Goal: Task Accomplishment & Management: Manage account settings

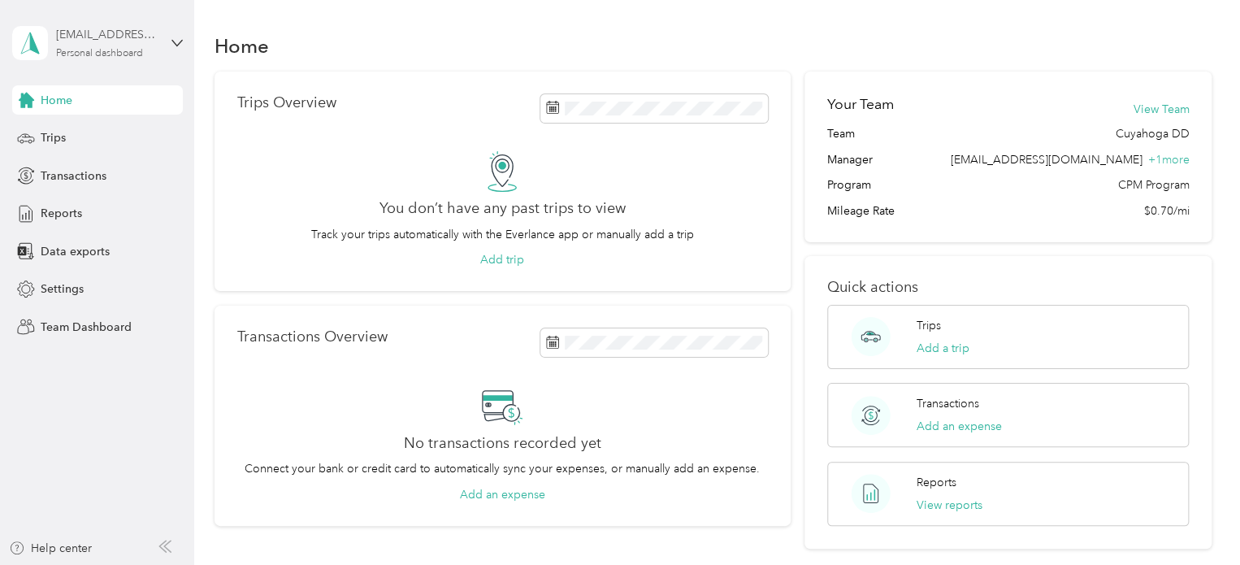
click at [79, 54] on div "Personal dashboard" at bounding box center [99, 54] width 87 height 10
click at [92, 141] on div "Team dashboard Personal dashboard Log out" at bounding box center [183, 163] width 319 height 102
click at [94, 49] on div "Personal dashboard" at bounding box center [99, 54] width 87 height 10
click at [78, 132] on div "Team dashboard" at bounding box center [69, 133] width 87 height 17
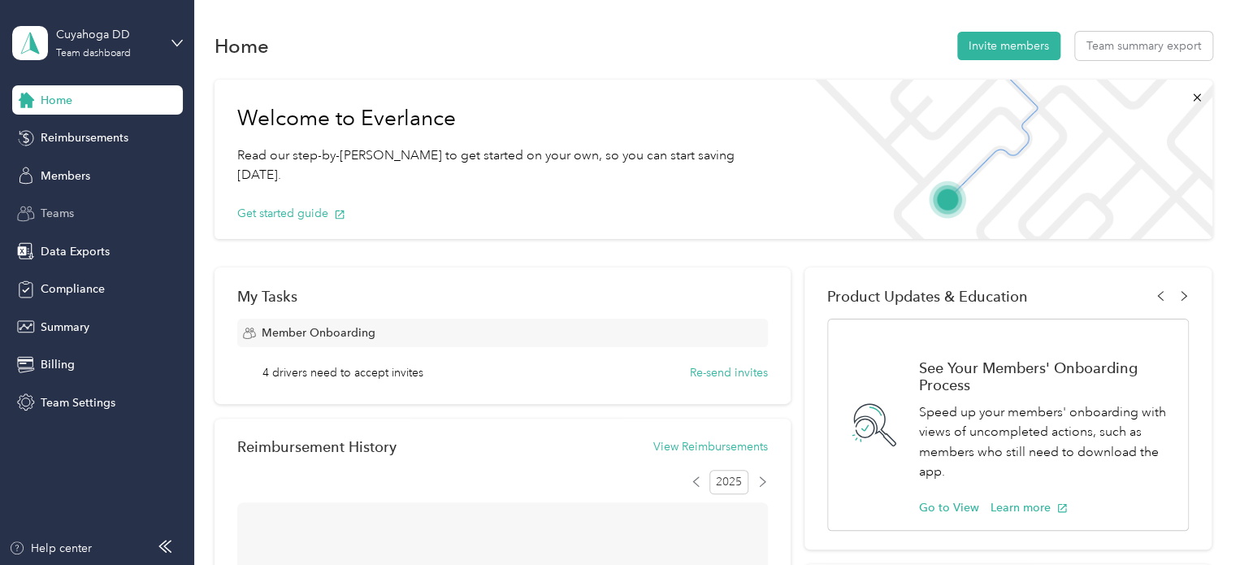
click at [59, 215] on span "Teams" at bounding box center [57, 213] width 33 height 17
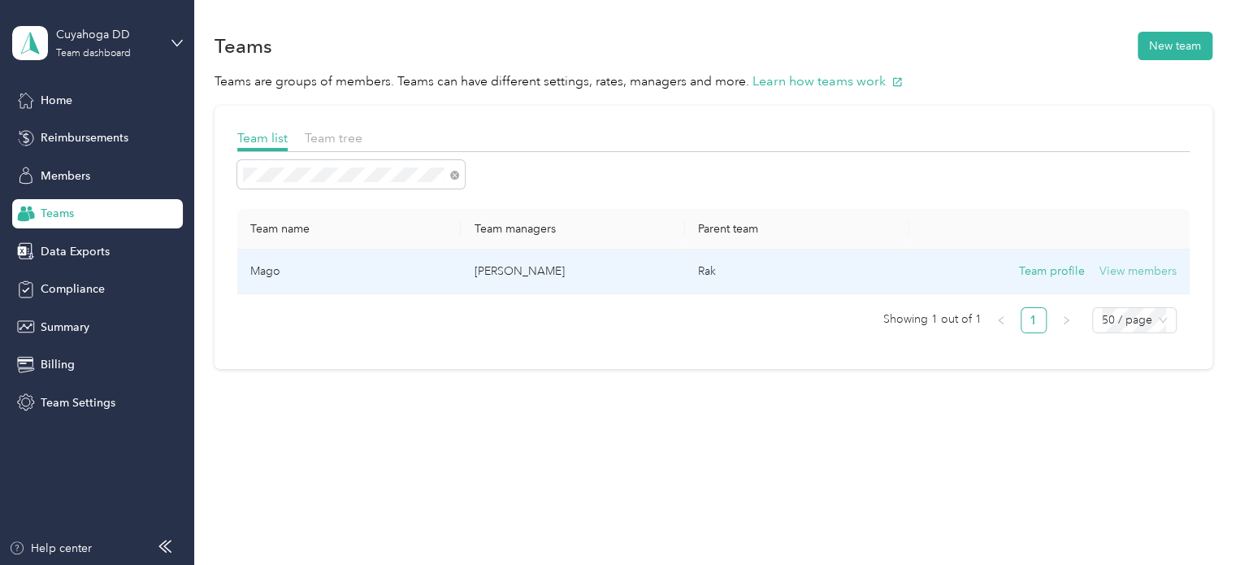
click at [1131, 269] on button "View members" at bounding box center [1138, 272] width 77 height 18
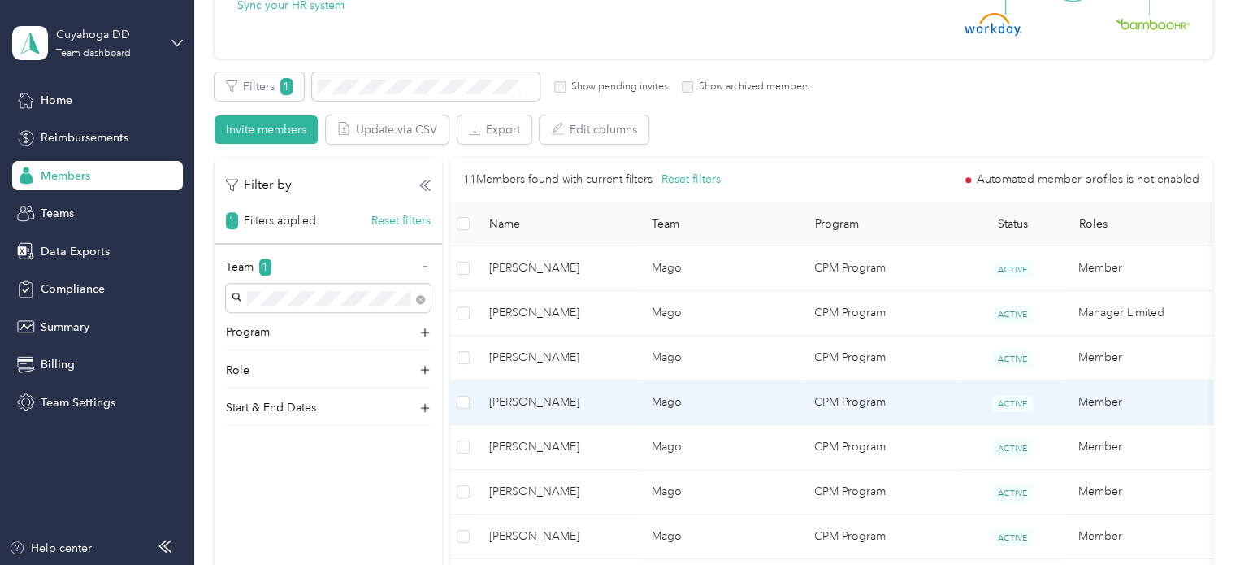
scroll to position [244, 0]
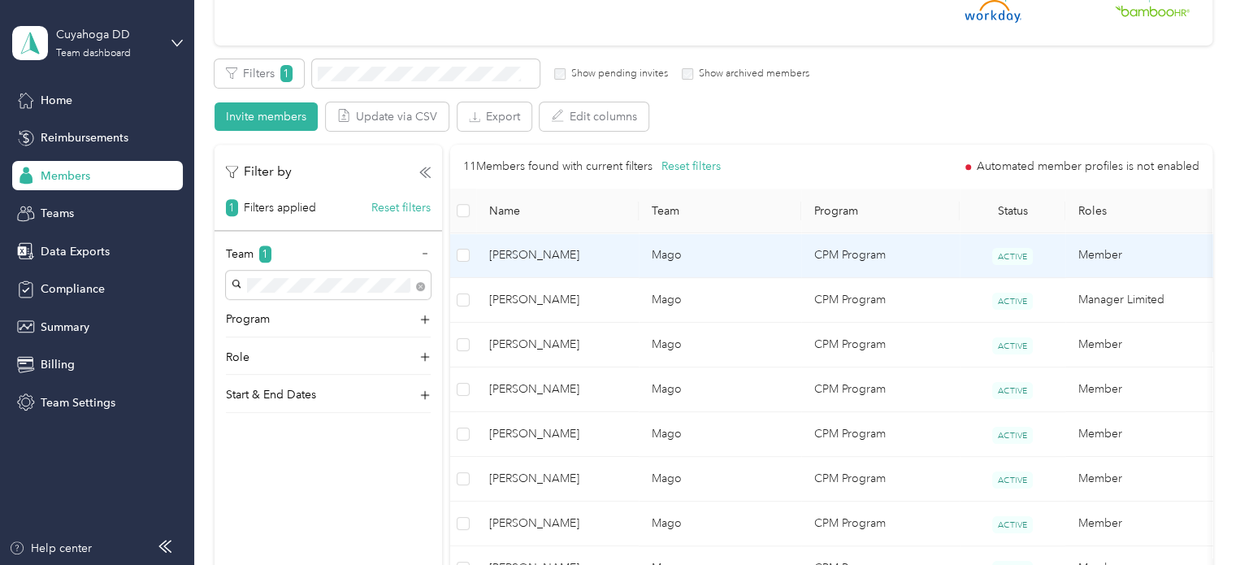
click at [935, 257] on td "CPM Program" at bounding box center [880, 255] width 159 height 45
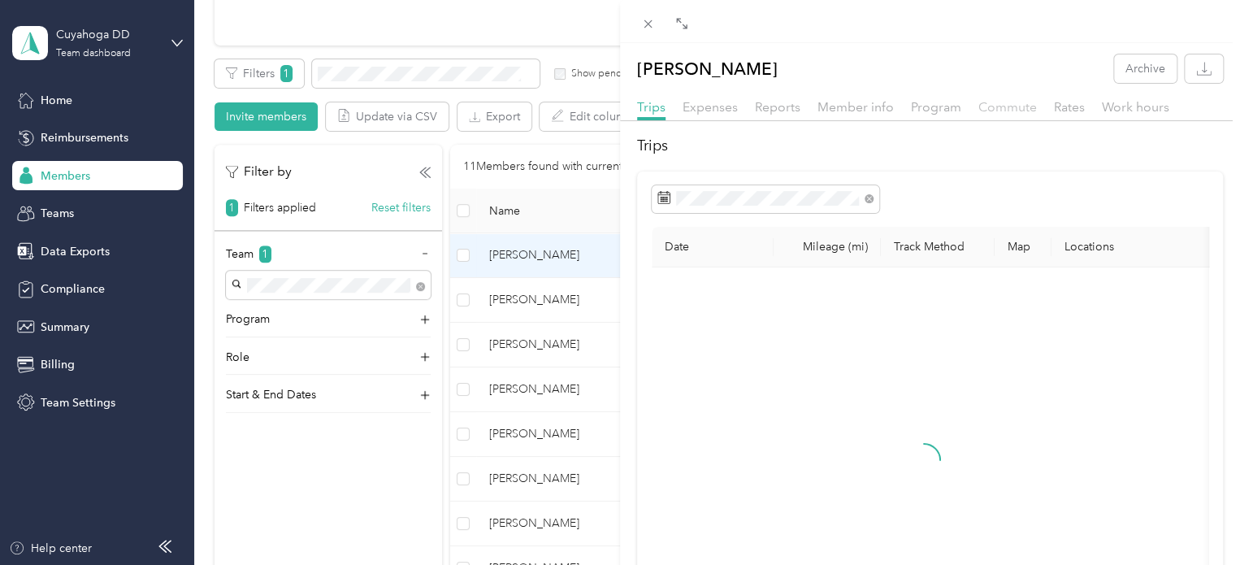
click at [1014, 110] on span "Commute" at bounding box center [1008, 106] width 59 height 15
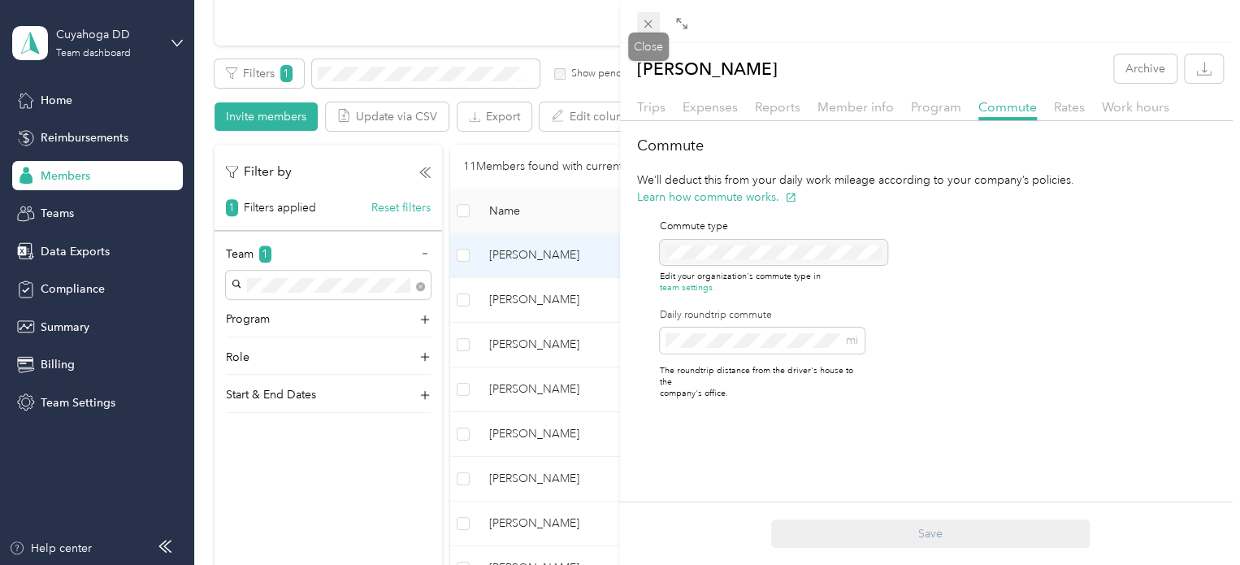
click at [654, 23] on icon at bounding box center [648, 24] width 14 height 14
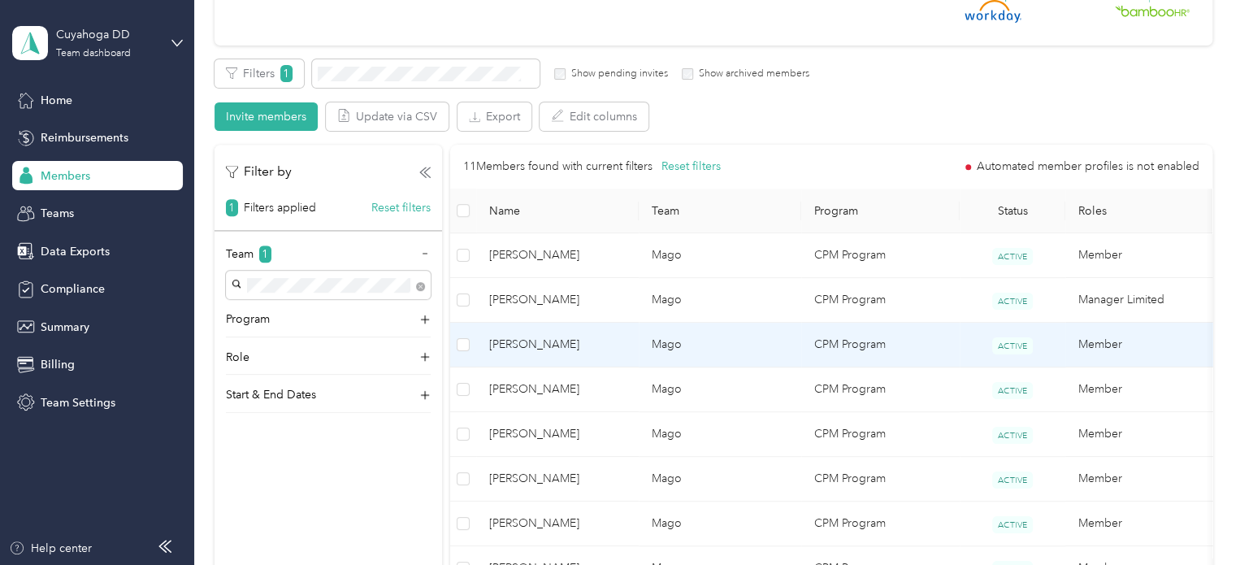
click at [694, 332] on td "Mago" at bounding box center [720, 345] width 163 height 45
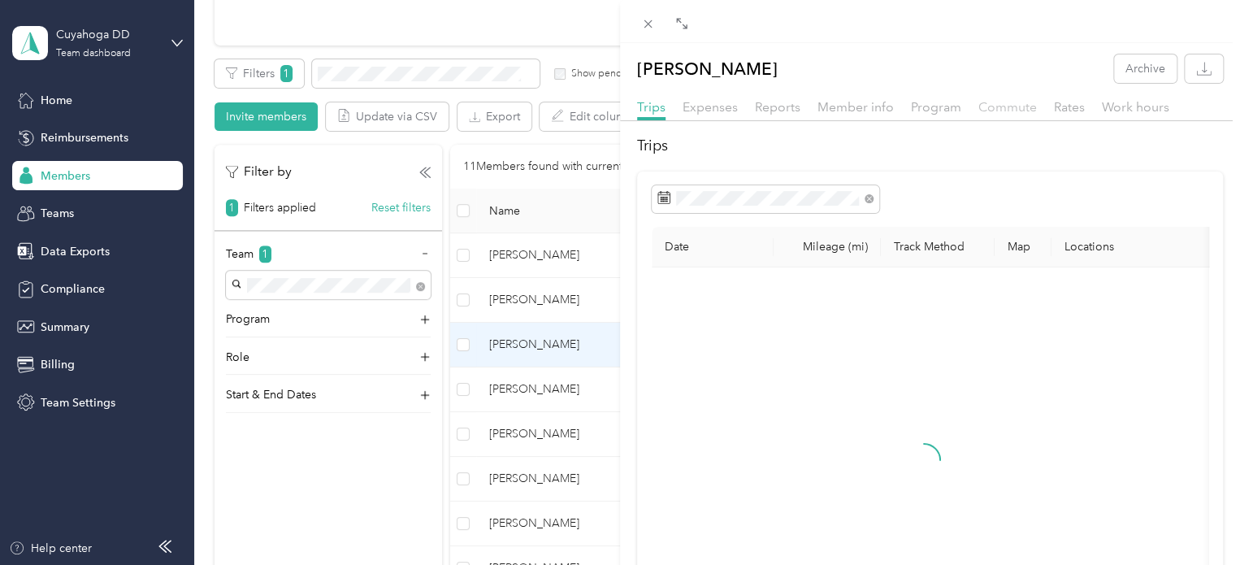
click at [1015, 105] on span "Commute" at bounding box center [1008, 106] width 59 height 15
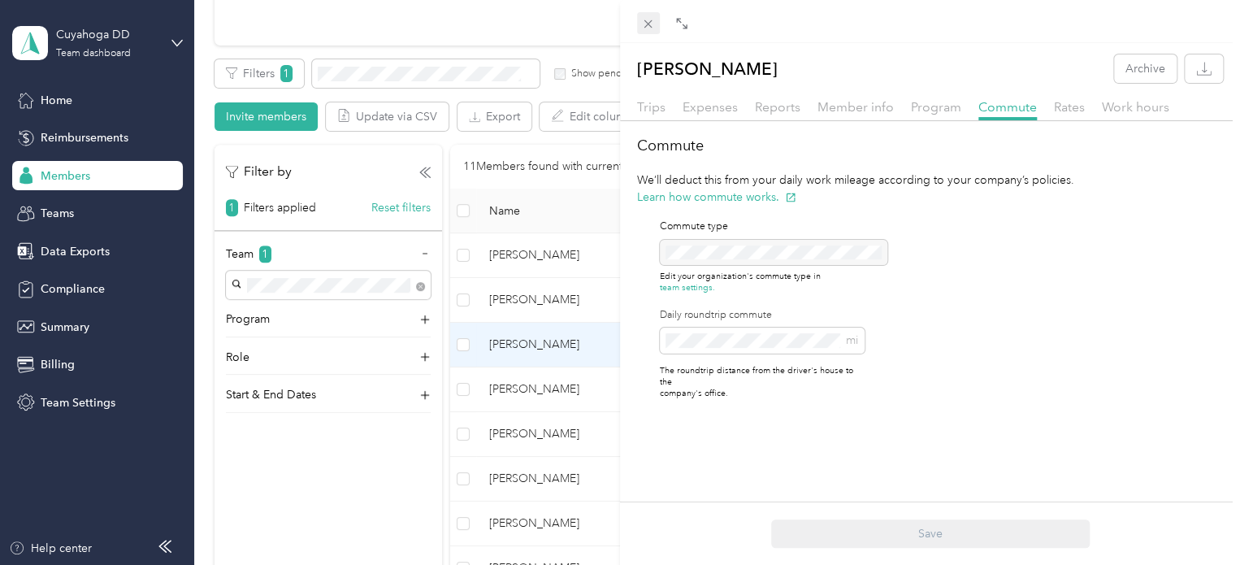
click at [647, 25] on icon at bounding box center [649, 24] width 8 height 8
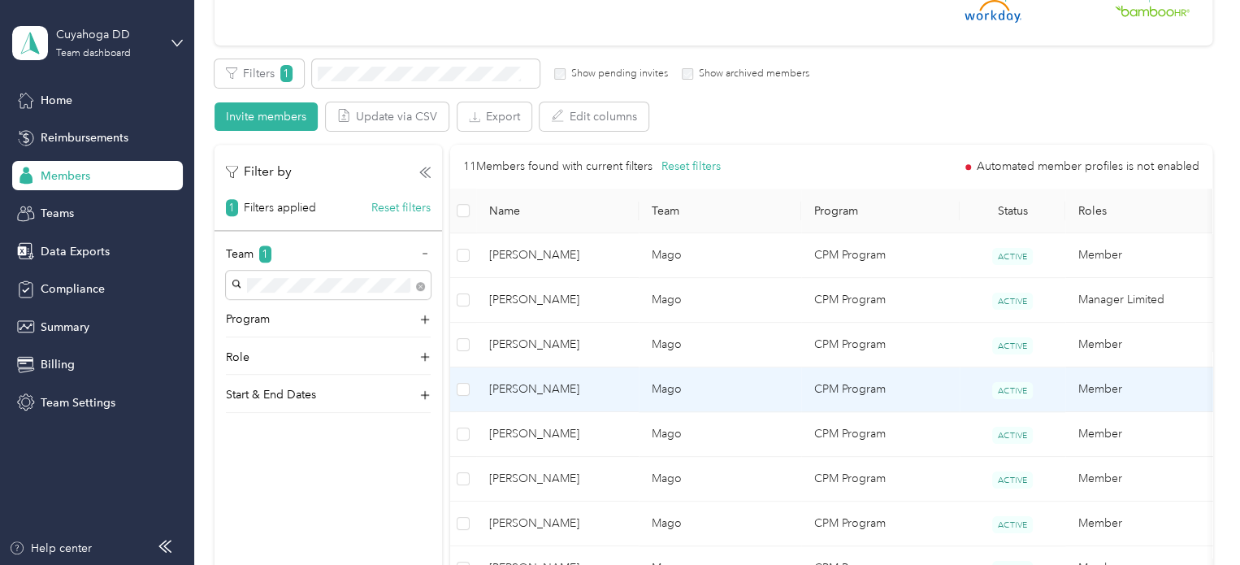
click at [715, 386] on td "Mago" at bounding box center [720, 389] width 163 height 45
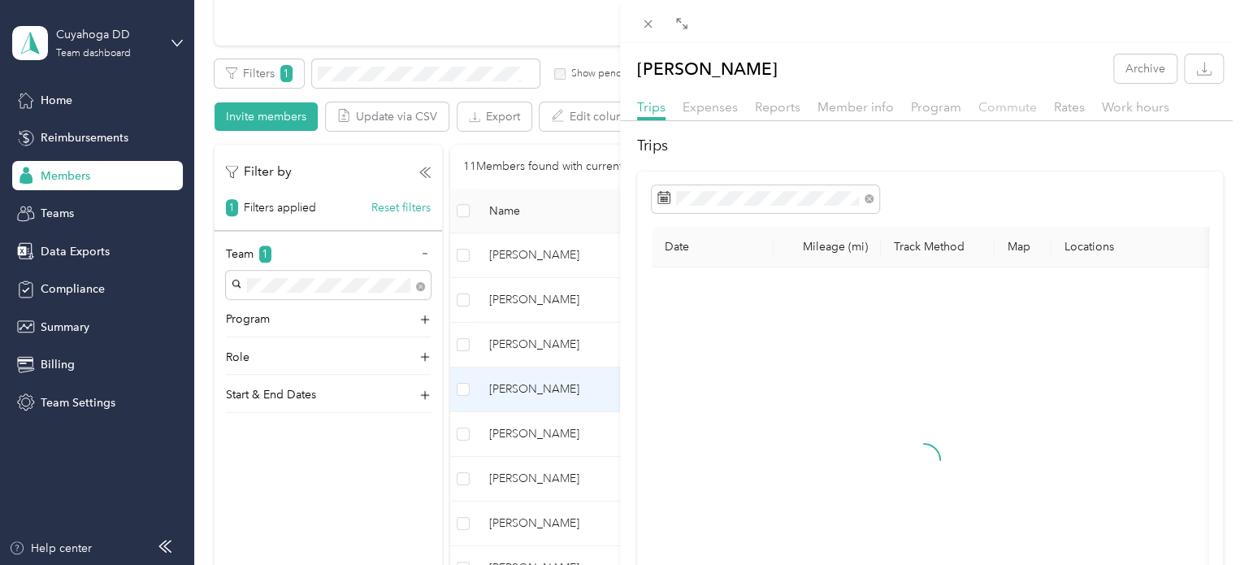
click at [988, 102] on span "Commute" at bounding box center [1008, 106] width 59 height 15
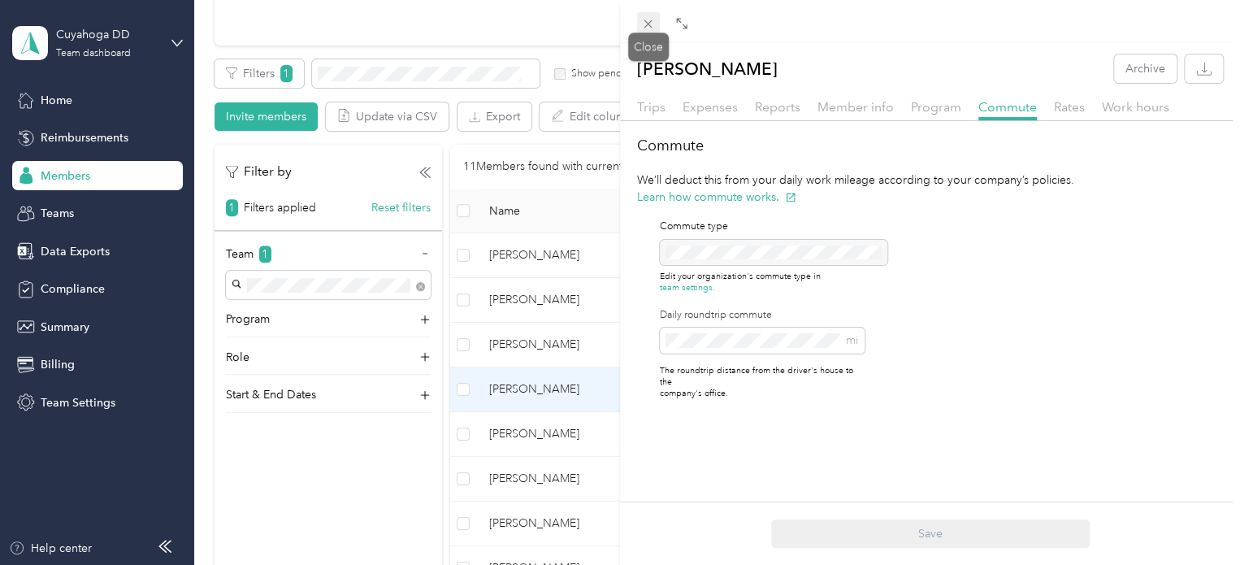
click at [647, 17] on icon at bounding box center [648, 24] width 14 height 14
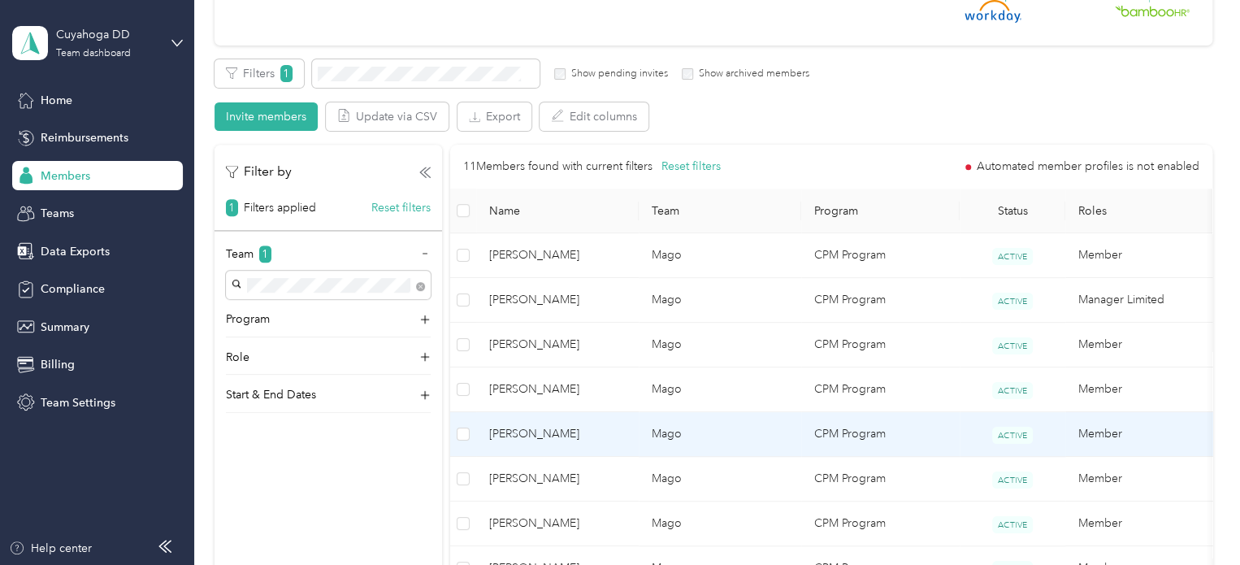
click at [727, 445] on td "Mago" at bounding box center [720, 434] width 163 height 45
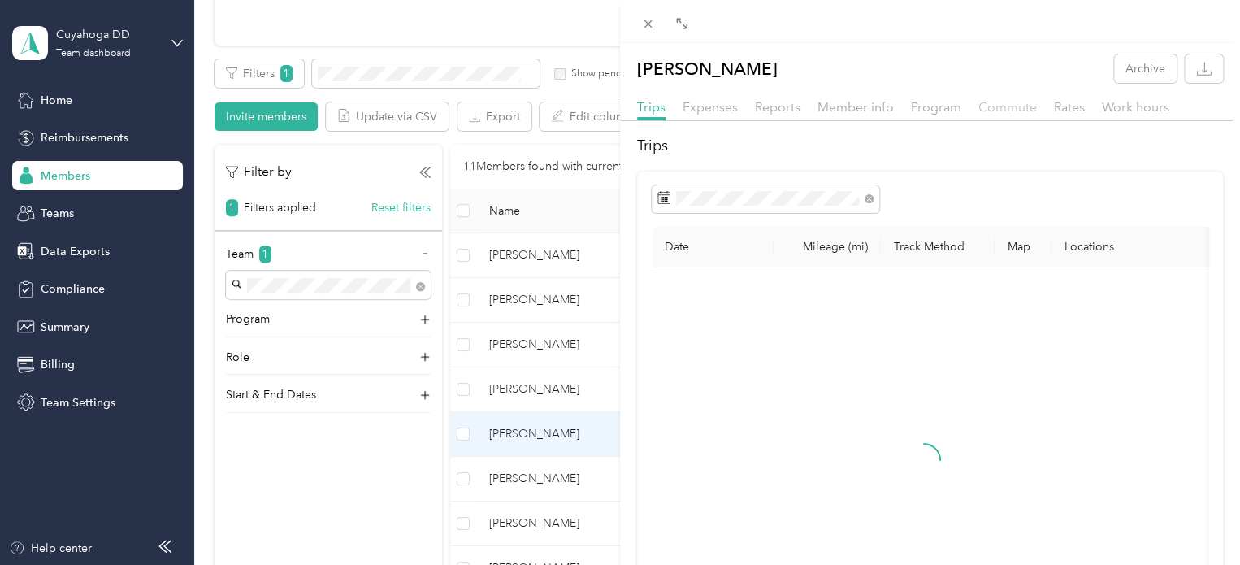
click at [1029, 102] on span "Commute" at bounding box center [1008, 106] width 59 height 15
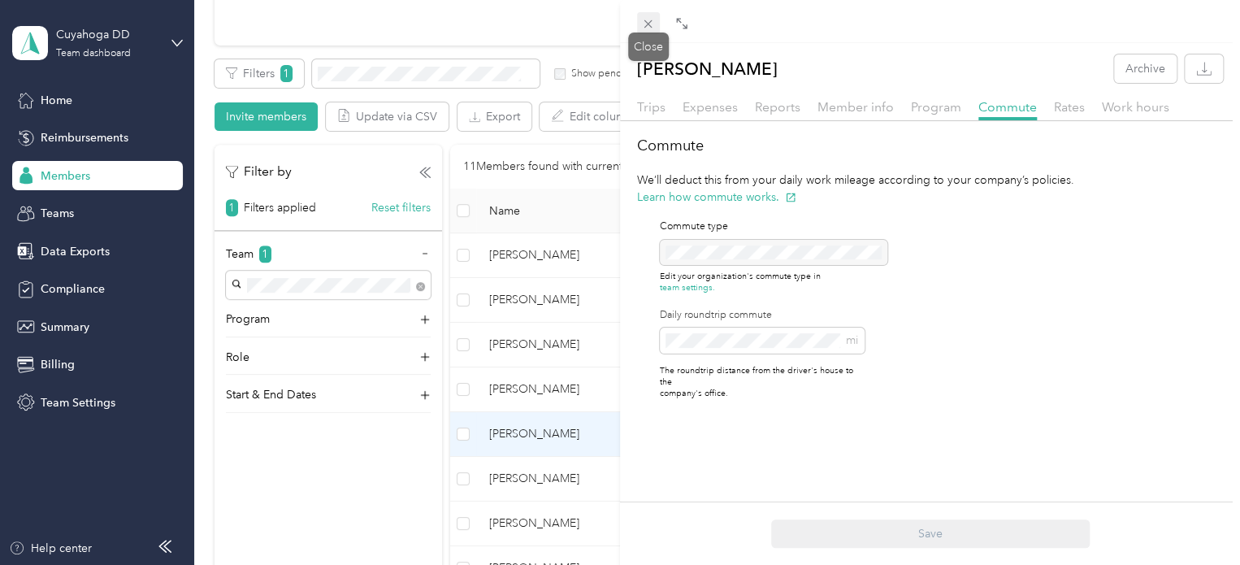
click at [652, 24] on icon at bounding box center [648, 24] width 14 height 14
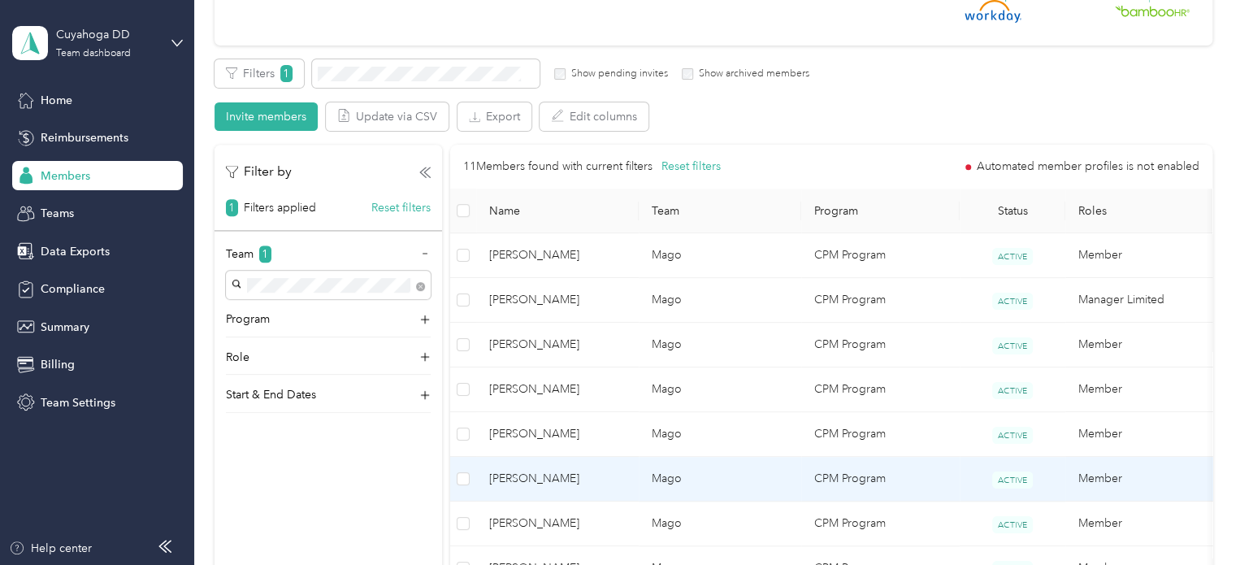
click at [711, 461] on td "Mago" at bounding box center [720, 479] width 163 height 45
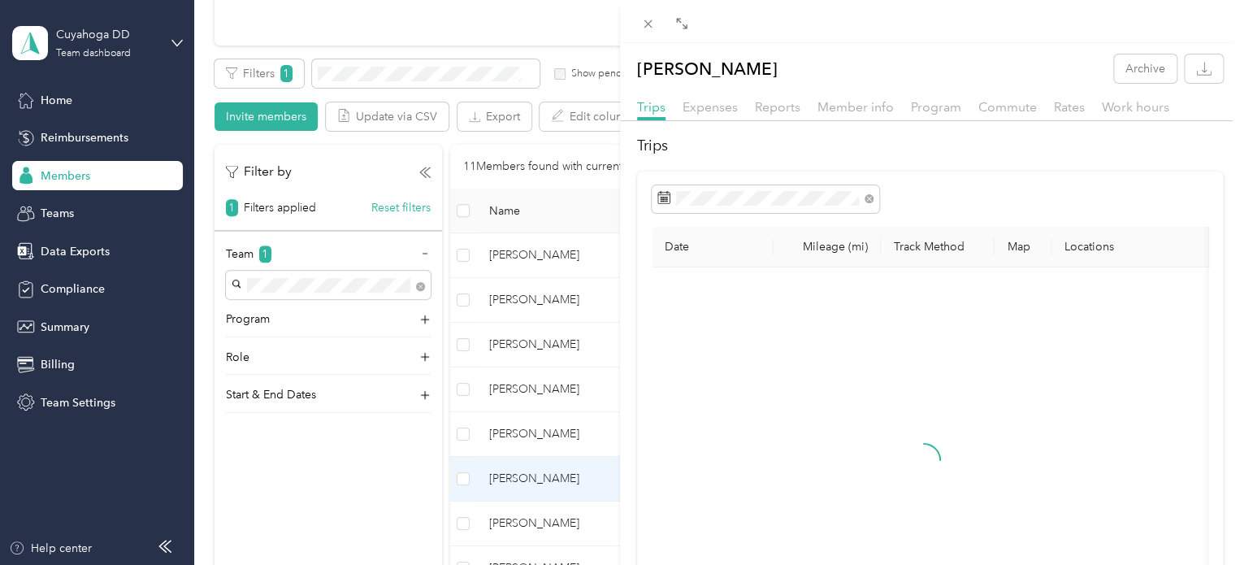
click at [1009, 96] on div "[PERSON_NAME] Archive Trips Expenses Reports Member info Program Commute Rates …" at bounding box center [930, 403] width 620 height 698
click at [1008, 100] on span "Commute" at bounding box center [1008, 106] width 59 height 15
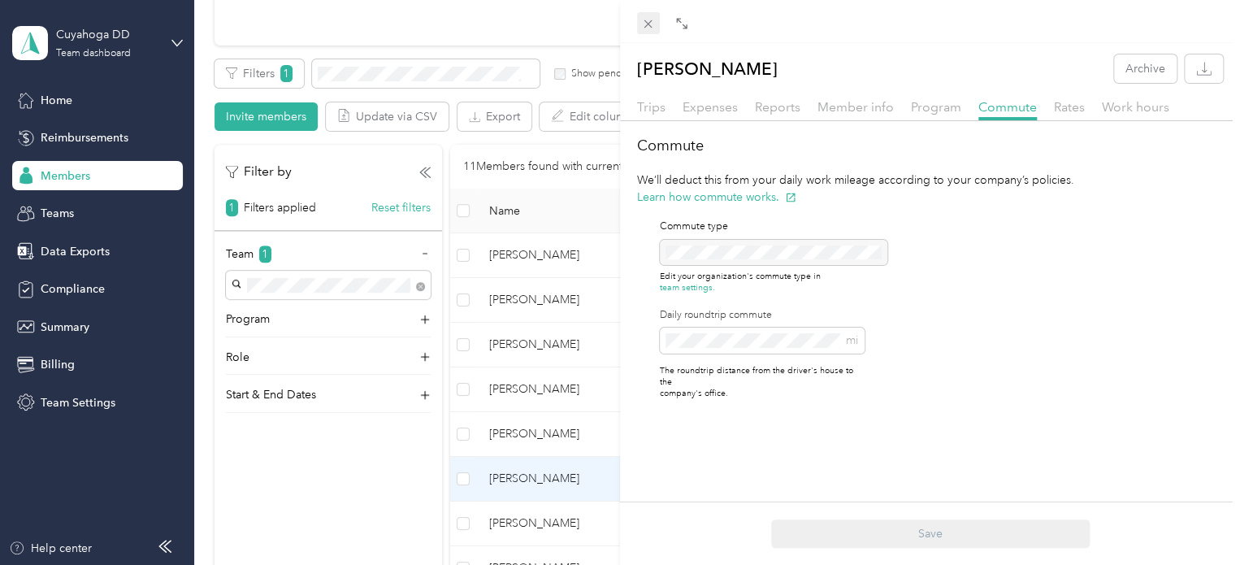
click at [639, 20] on span at bounding box center [648, 23] width 23 height 23
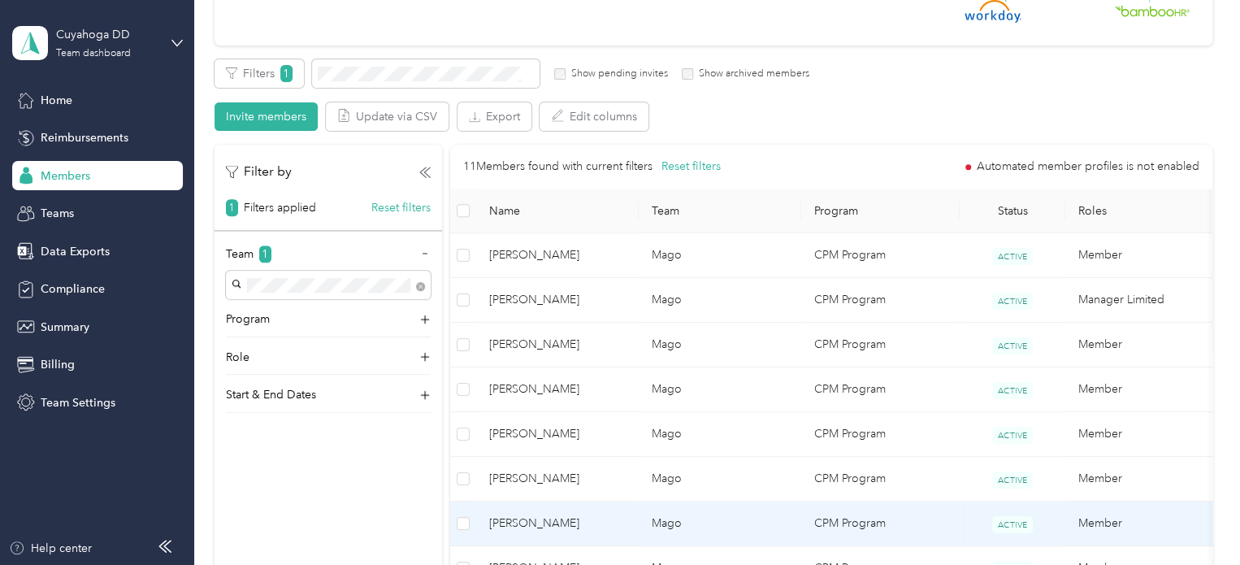
click at [700, 529] on td "Mago" at bounding box center [720, 524] width 163 height 45
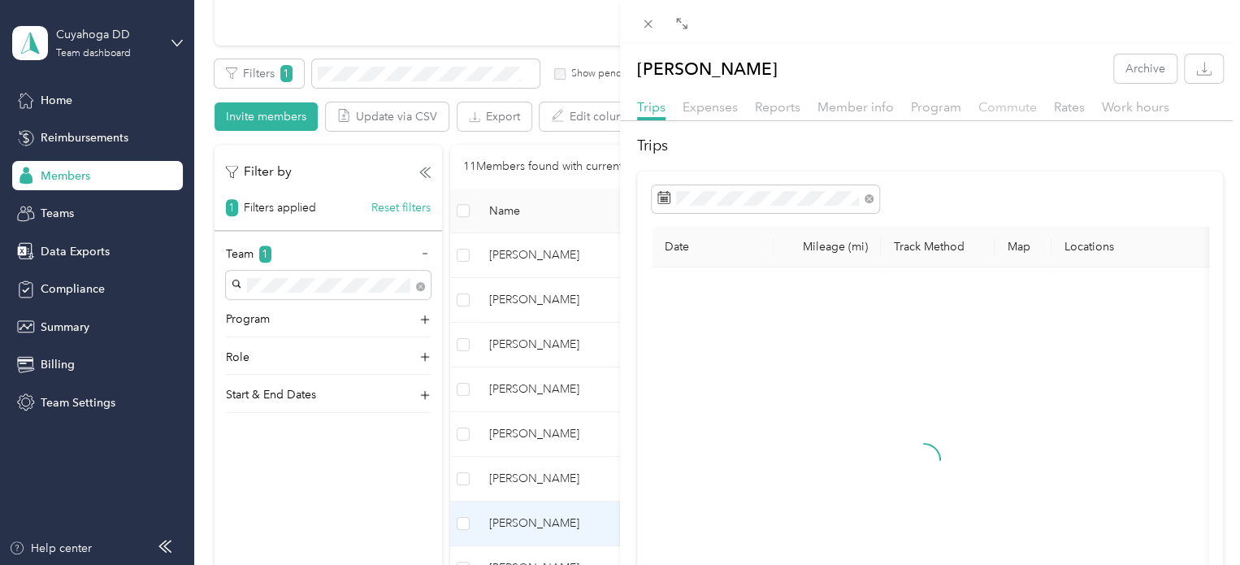
click at [1010, 110] on span "Commute" at bounding box center [1008, 106] width 59 height 15
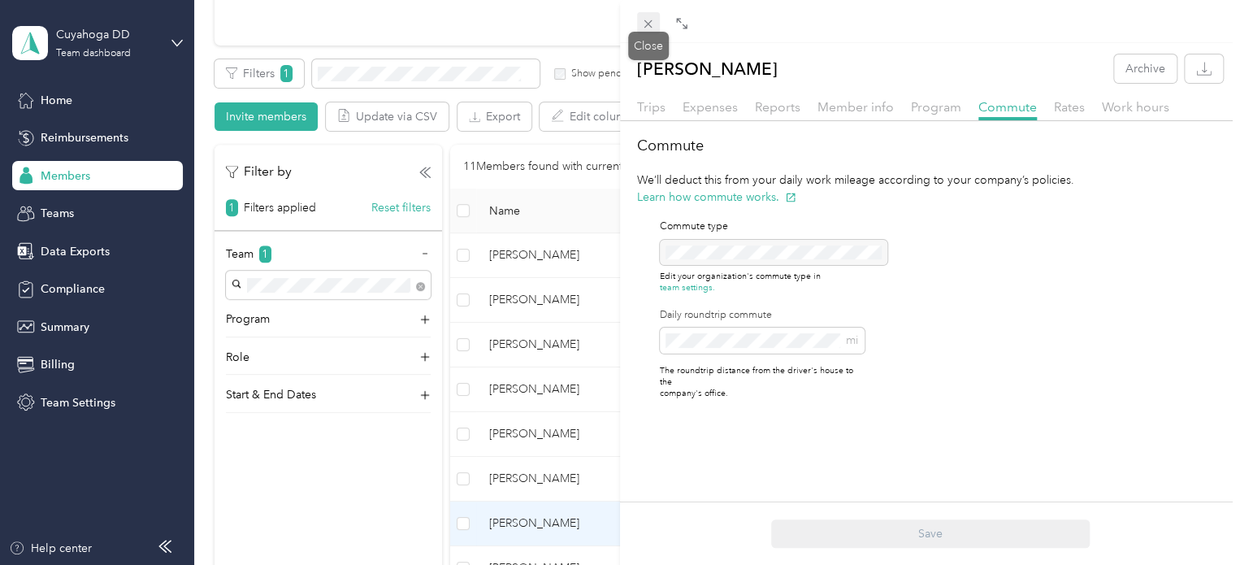
click at [649, 20] on icon at bounding box center [648, 24] width 14 height 14
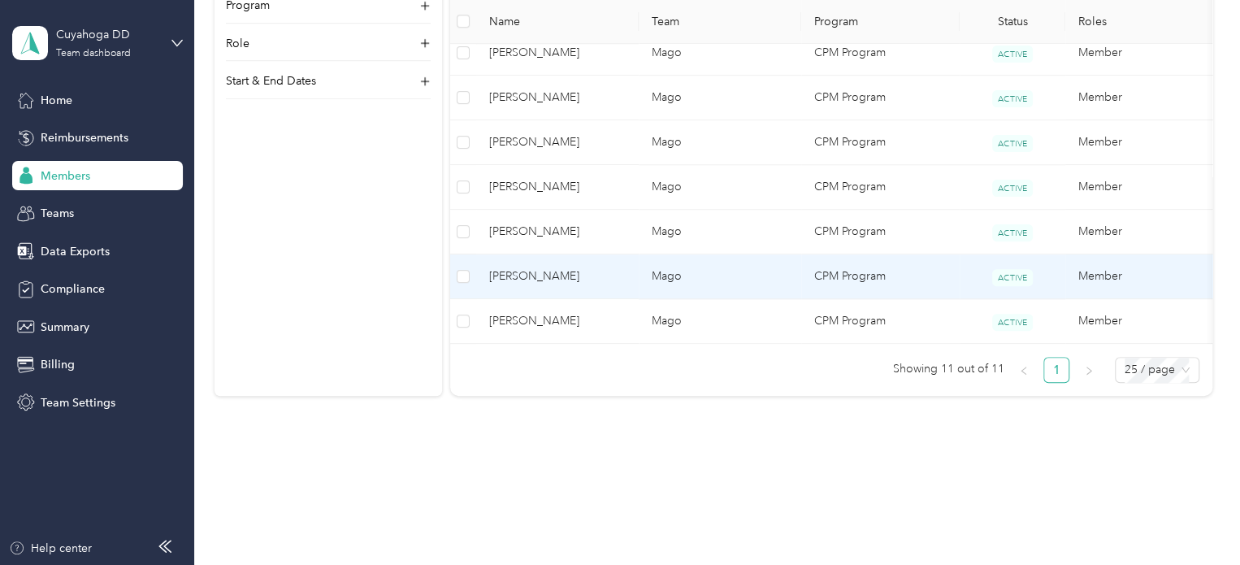
scroll to position [648, 0]
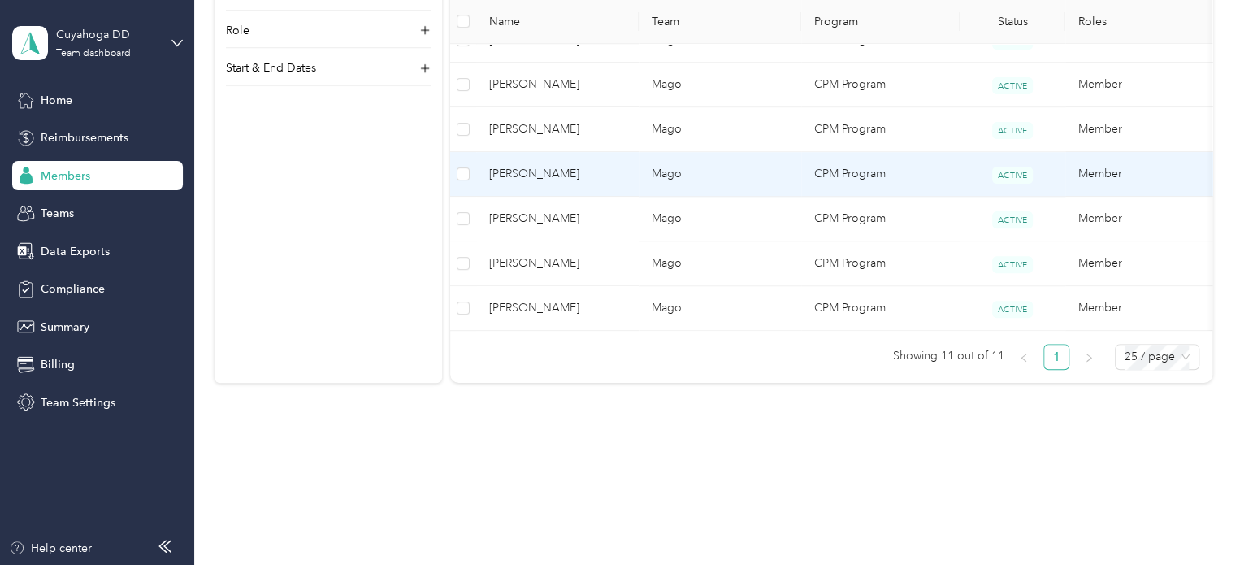
click at [637, 152] on td "[PERSON_NAME]" at bounding box center [557, 174] width 163 height 45
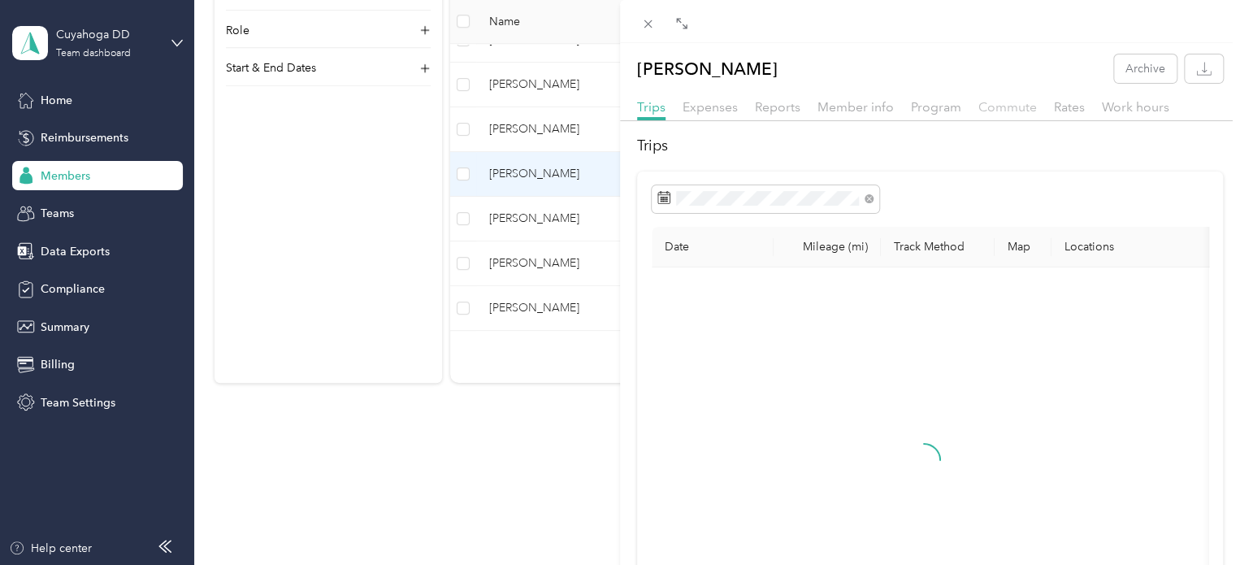
click at [1009, 102] on span "Commute" at bounding box center [1008, 106] width 59 height 15
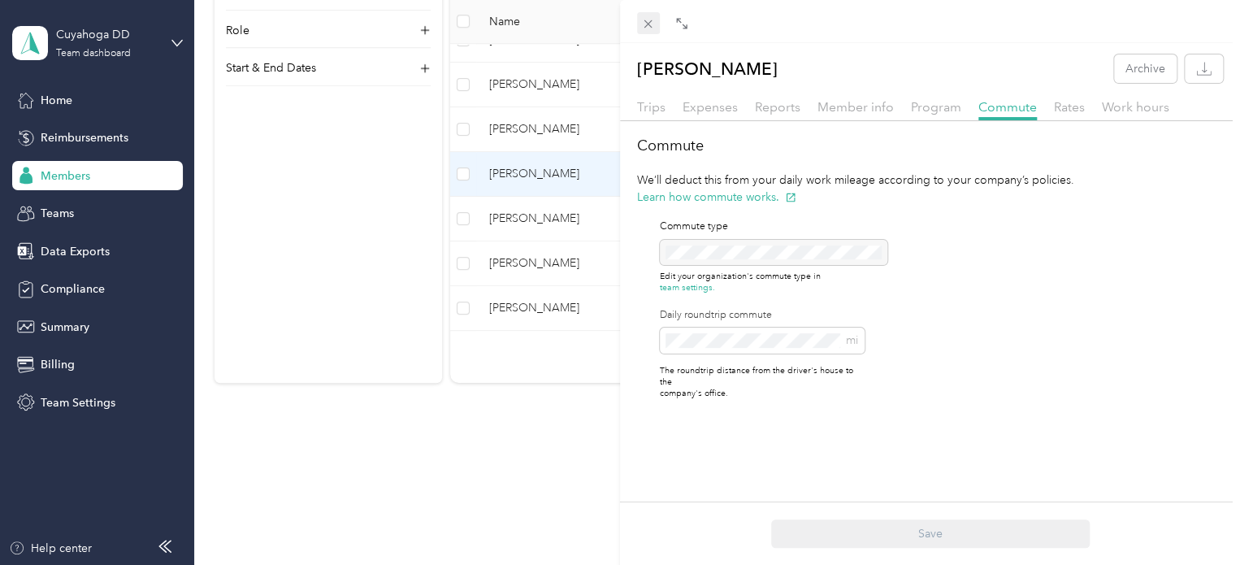
click at [656, 18] on span at bounding box center [648, 23] width 23 height 23
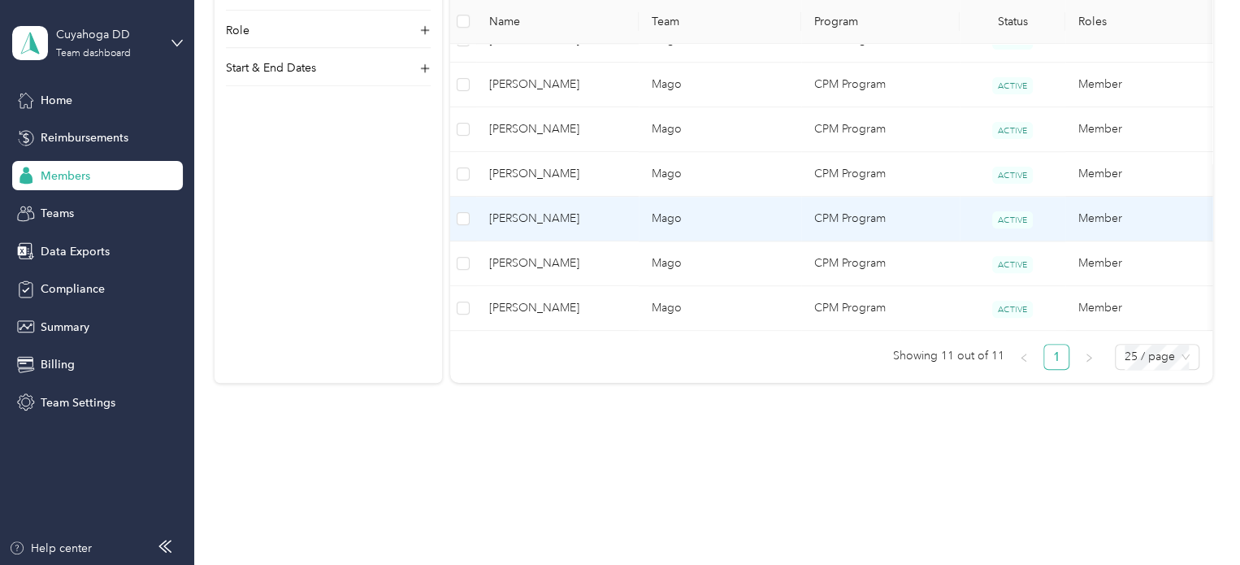
click at [628, 212] on td "[PERSON_NAME]" at bounding box center [557, 219] width 163 height 45
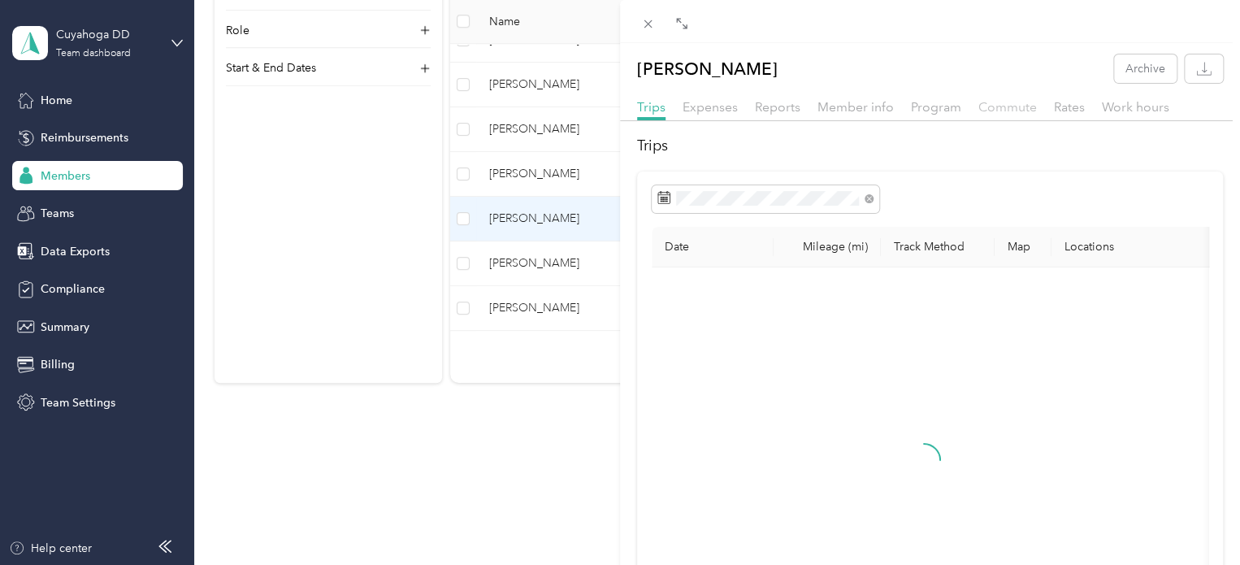
click at [990, 106] on span "Commute" at bounding box center [1008, 106] width 59 height 15
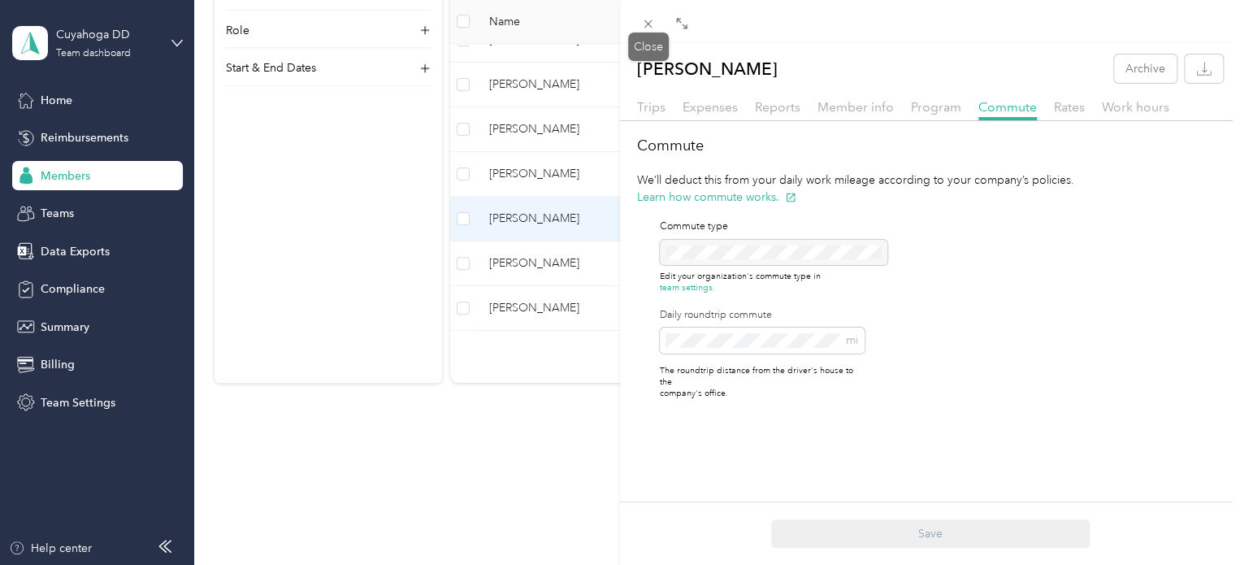
click at [642, 33] on div "Close" at bounding box center [648, 47] width 41 height 28
click at [657, 18] on span at bounding box center [648, 23] width 23 height 23
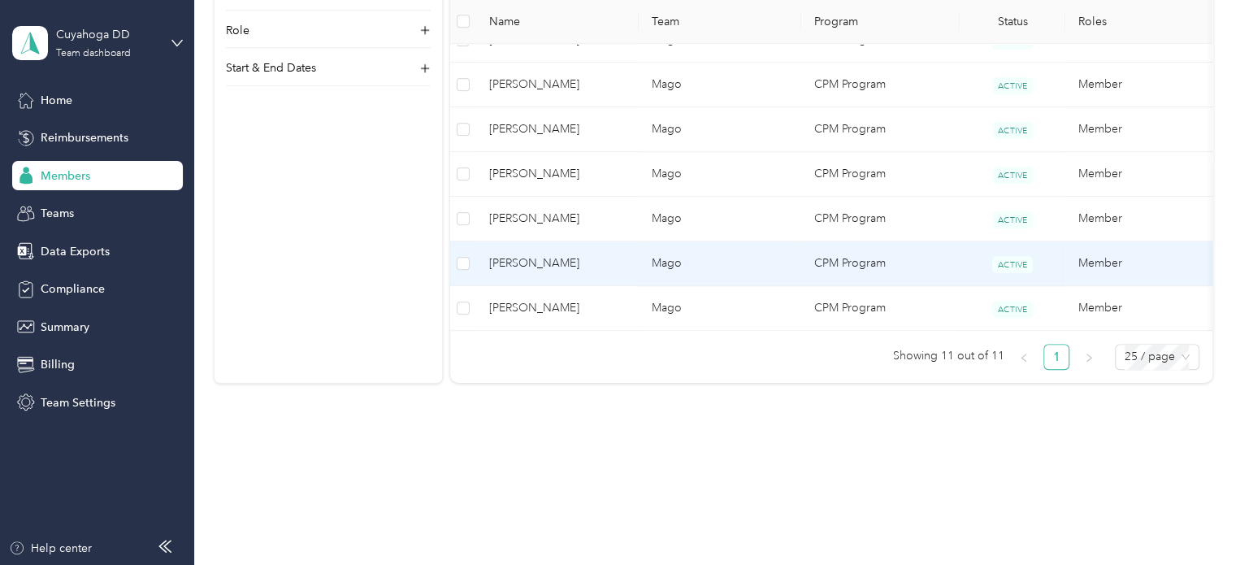
click at [654, 241] on td "Mago" at bounding box center [720, 263] width 163 height 45
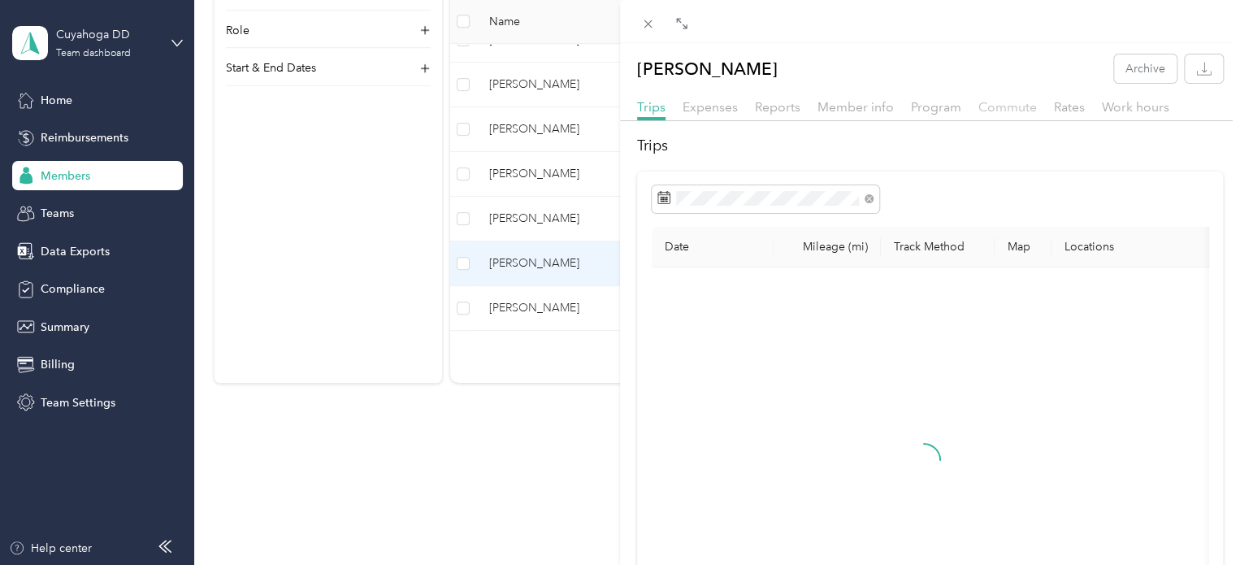
click at [1005, 103] on span "Commute" at bounding box center [1008, 106] width 59 height 15
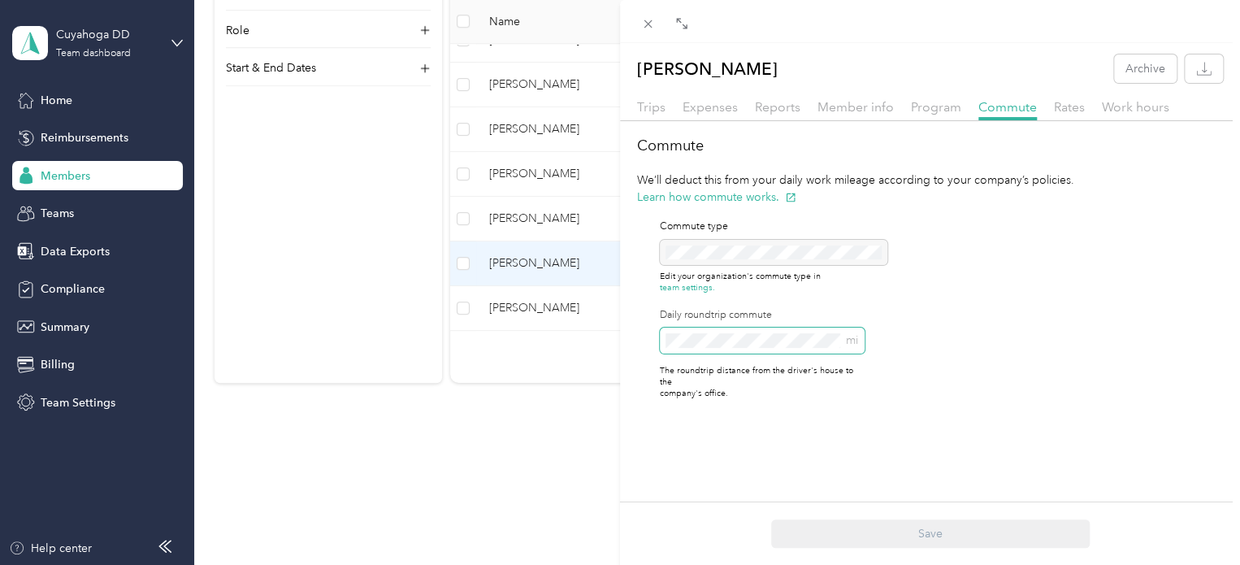
click at [556, 337] on div "[PERSON_NAME] Archive Trips Expenses Reports Member info Program Commute Rates …" at bounding box center [620, 282] width 1240 height 565
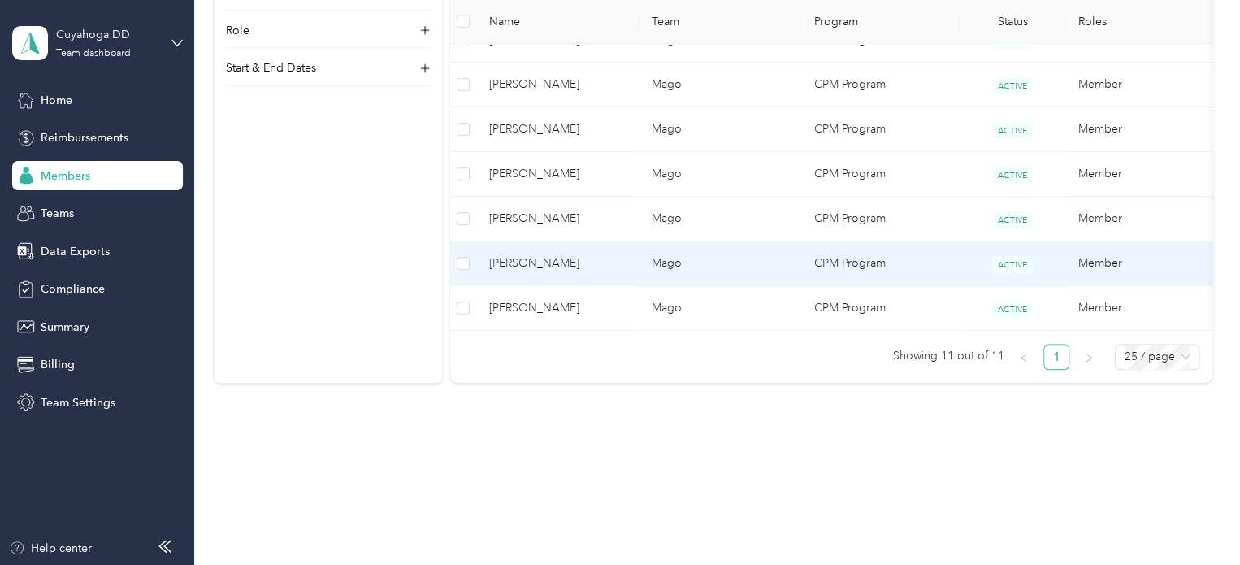
click at [684, 258] on td "Mago" at bounding box center [720, 263] width 163 height 45
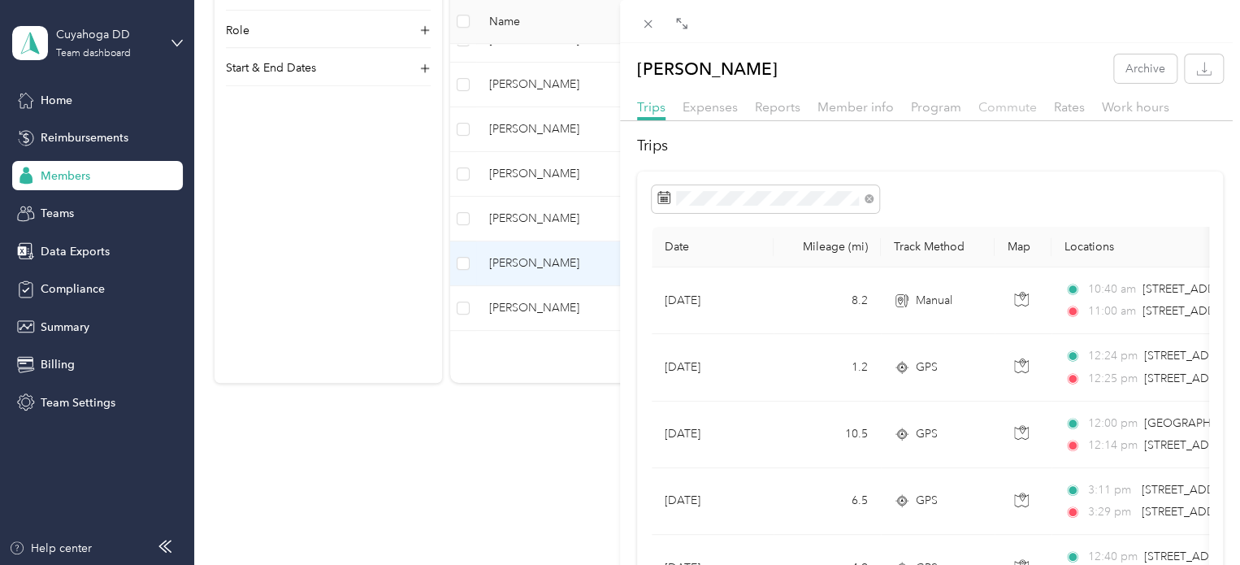
click at [1022, 110] on span "Commute" at bounding box center [1008, 106] width 59 height 15
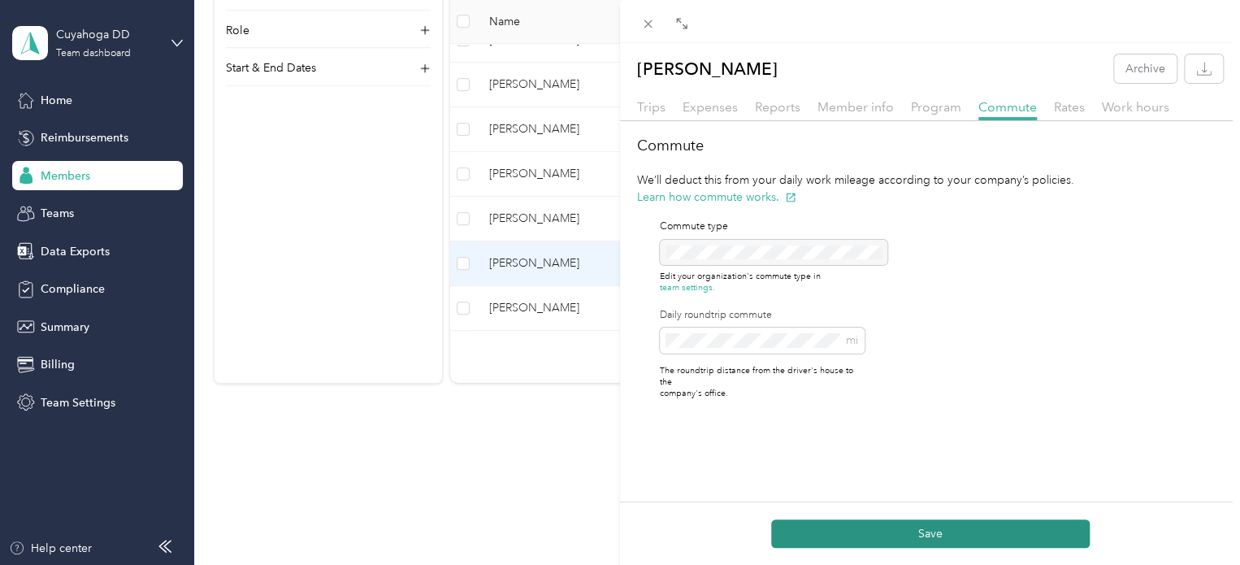
click at [940, 540] on button "Save" at bounding box center [930, 533] width 319 height 28
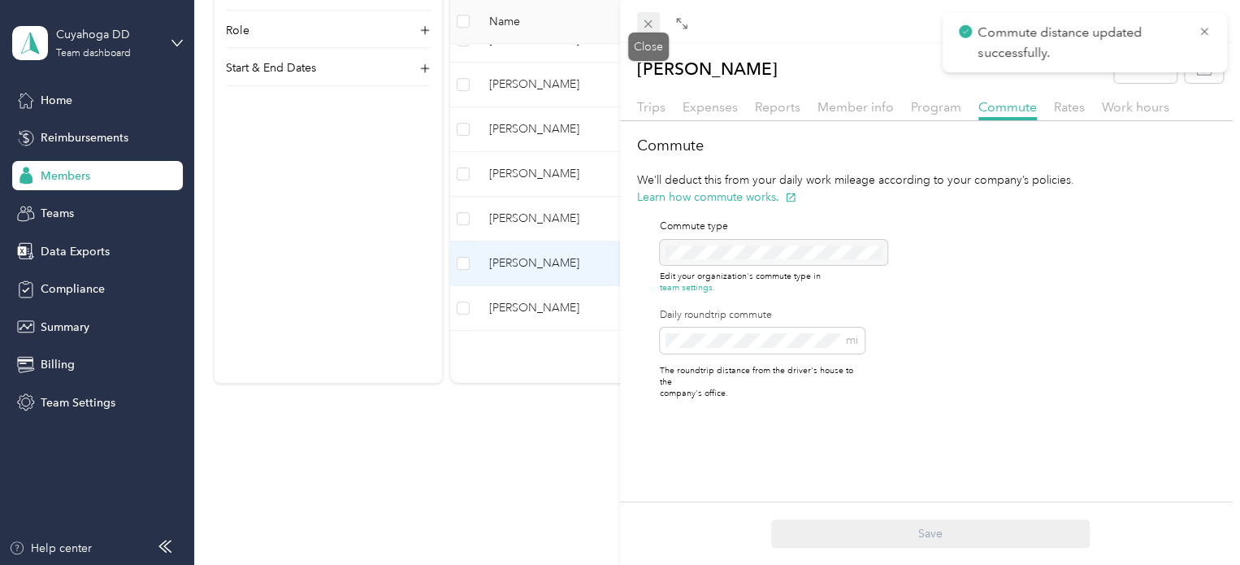
click at [649, 24] on icon at bounding box center [648, 24] width 14 height 14
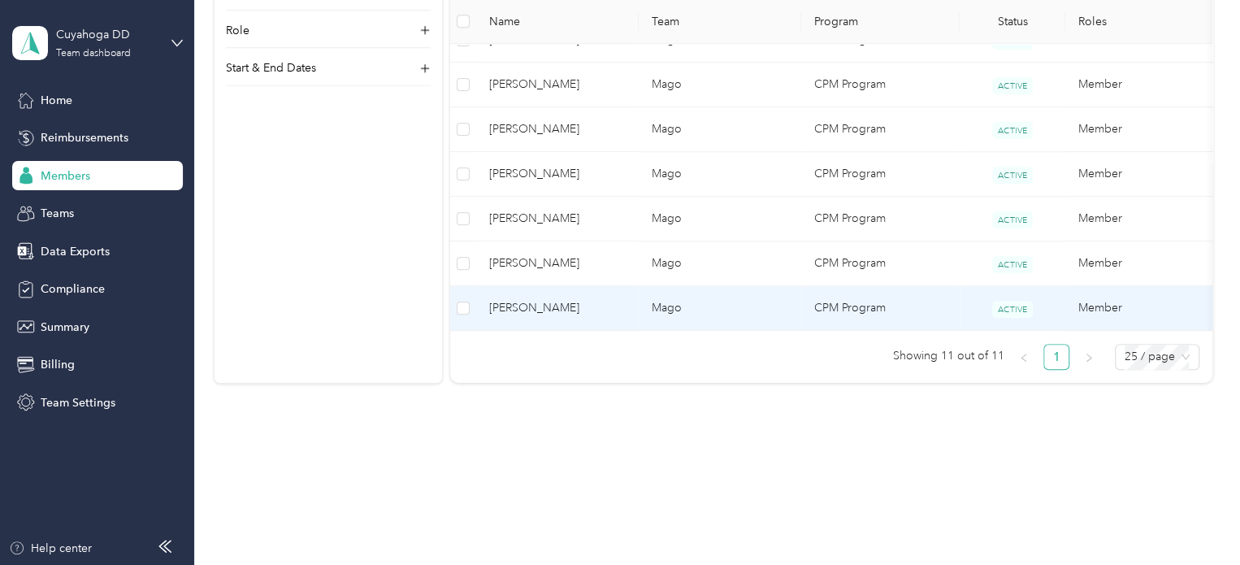
click at [699, 296] on td "Mago" at bounding box center [720, 308] width 163 height 45
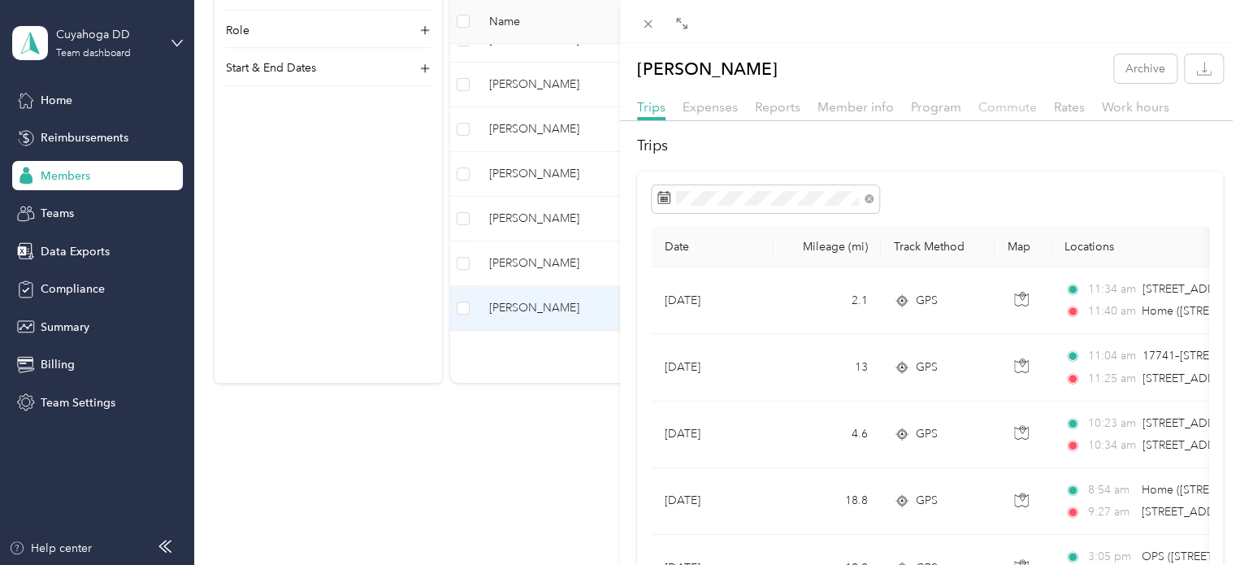
click at [1002, 110] on span "Commute" at bounding box center [1008, 106] width 59 height 15
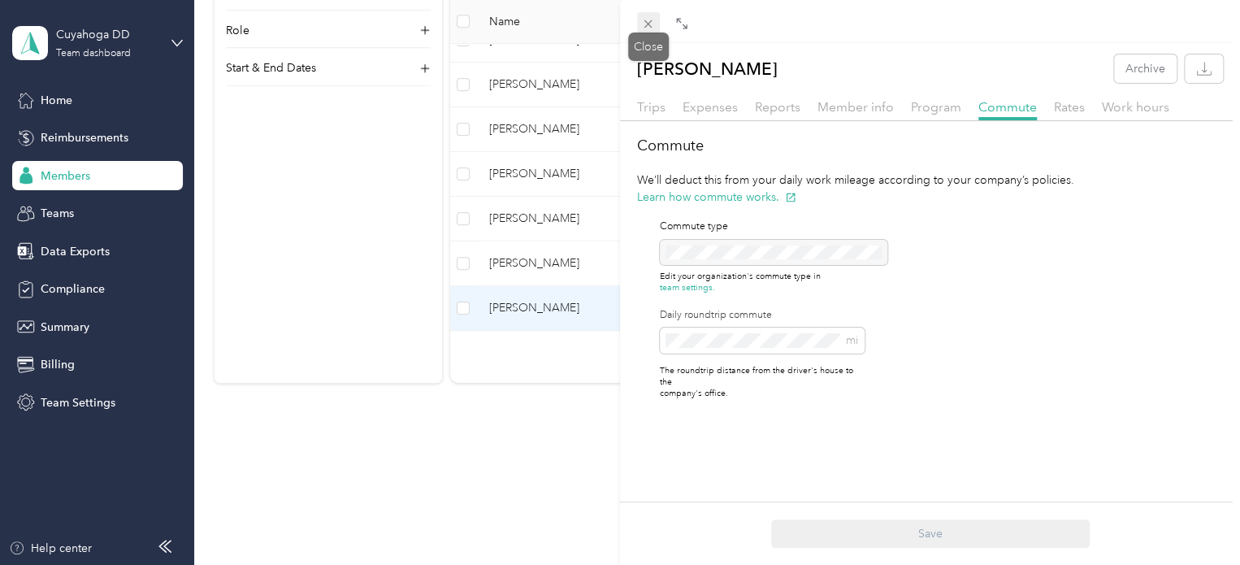
click at [641, 20] on icon at bounding box center [648, 24] width 14 height 14
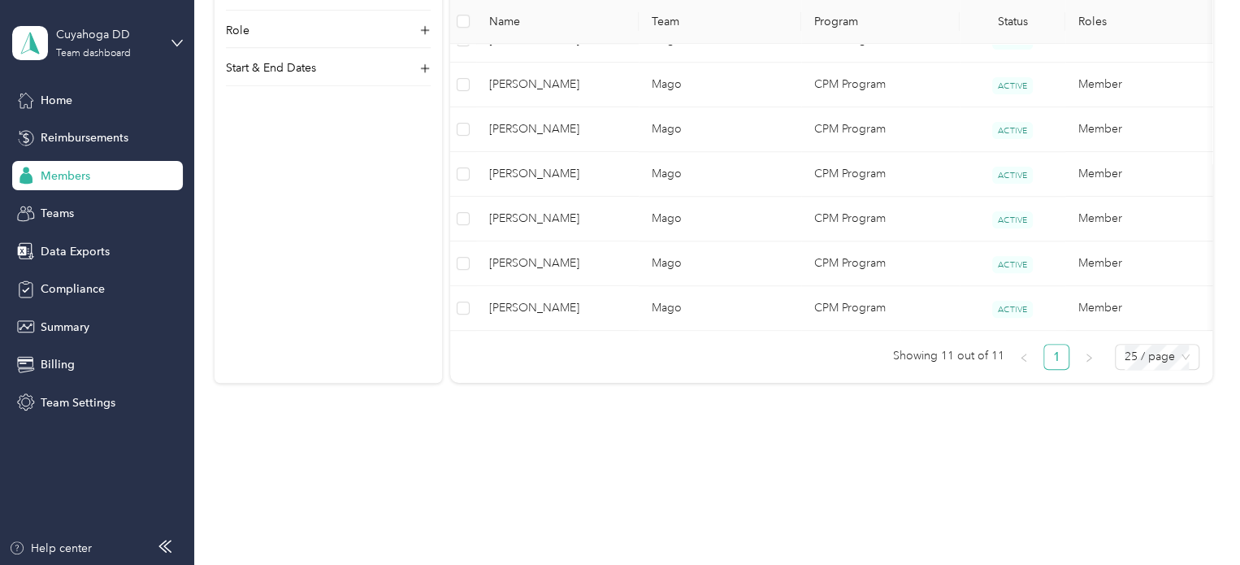
click at [67, 133] on span "Reimbursements" at bounding box center [85, 137] width 88 height 17
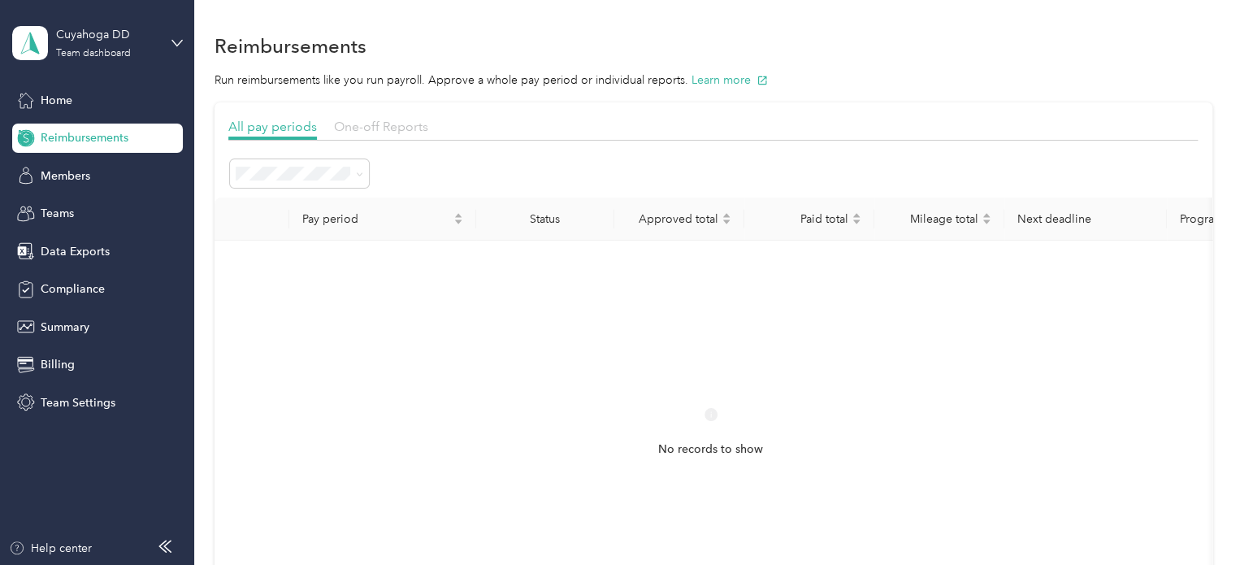
click at [385, 132] on span "One-off Reports" at bounding box center [381, 126] width 94 height 15
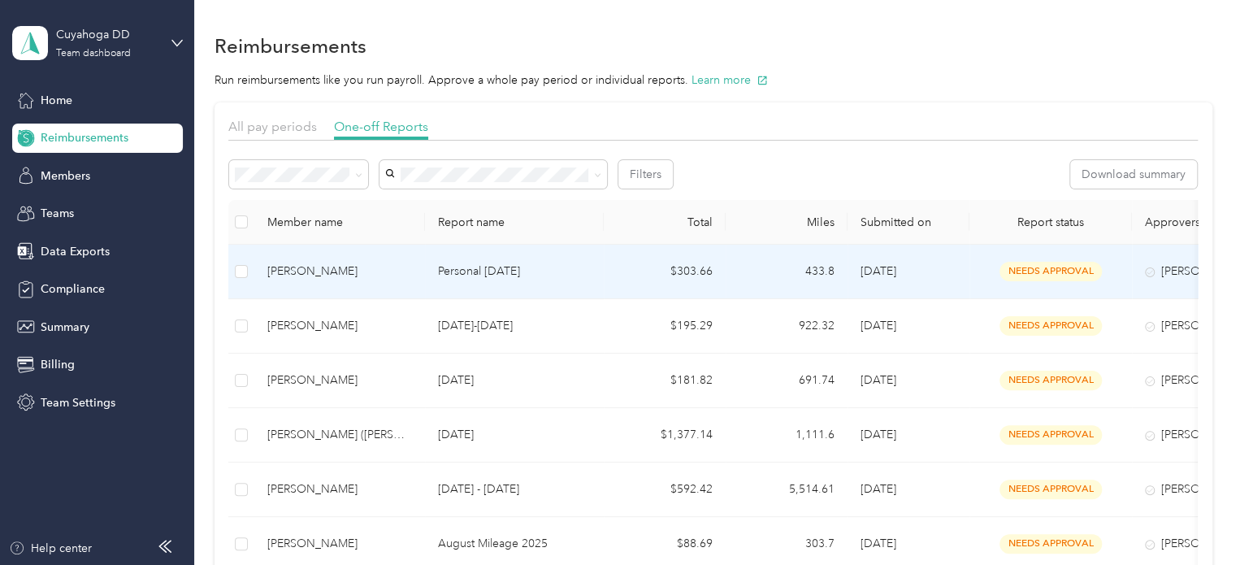
click at [563, 267] on p "Personal [DATE]" at bounding box center [514, 272] width 153 height 18
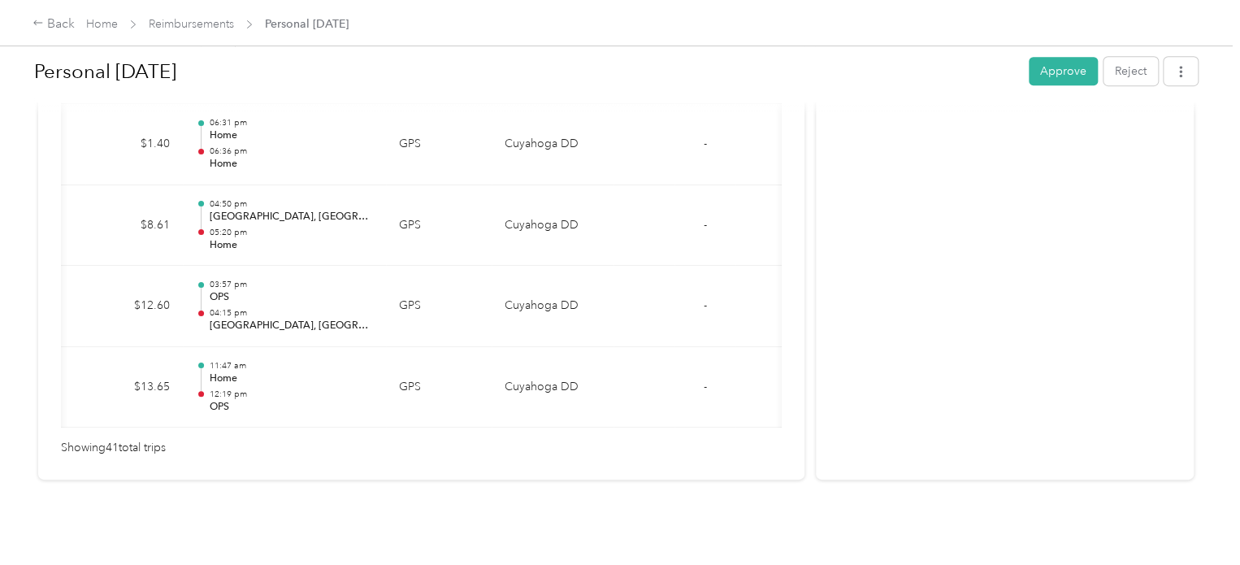
scroll to position [0, 231]
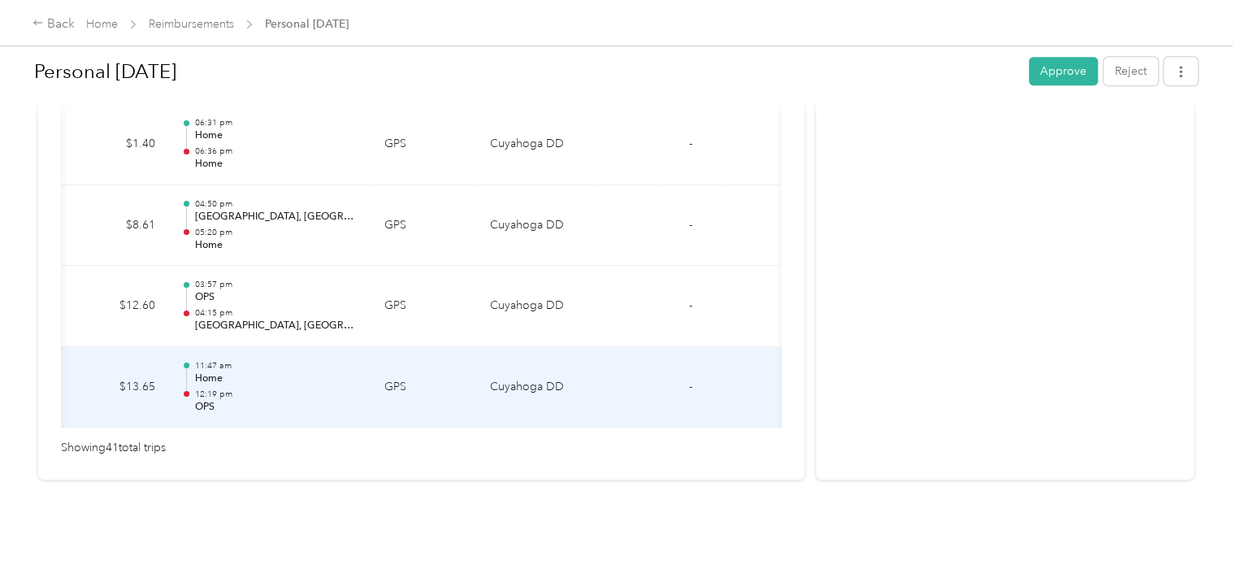
click at [568, 368] on td "Cuyahoga DD" at bounding box center [538, 387] width 122 height 81
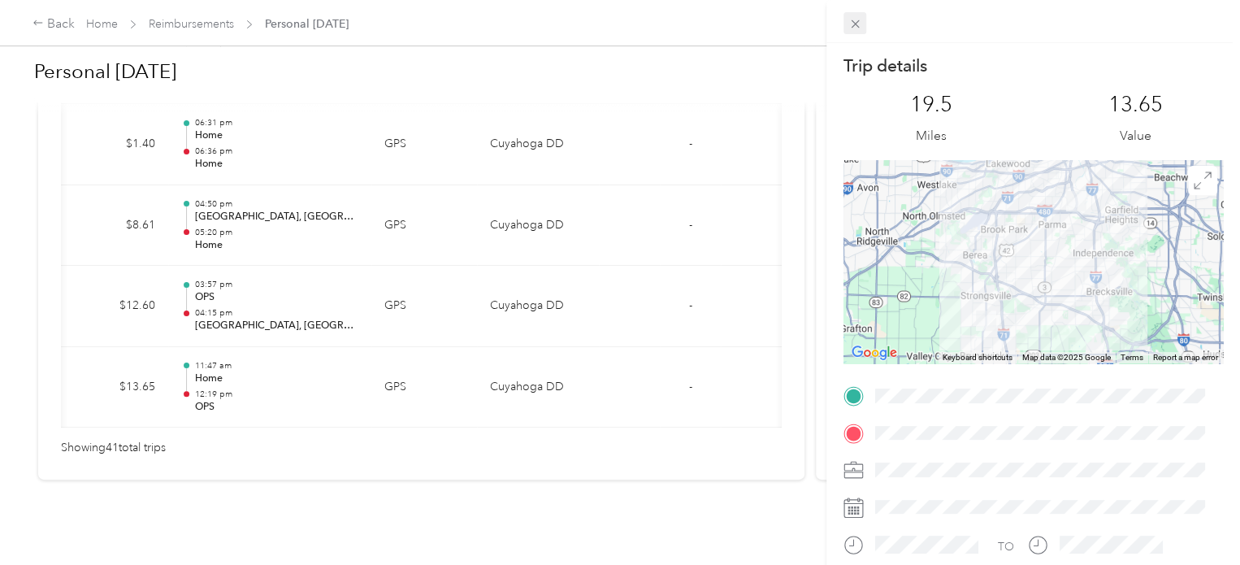
click at [858, 19] on icon at bounding box center [856, 24] width 14 height 14
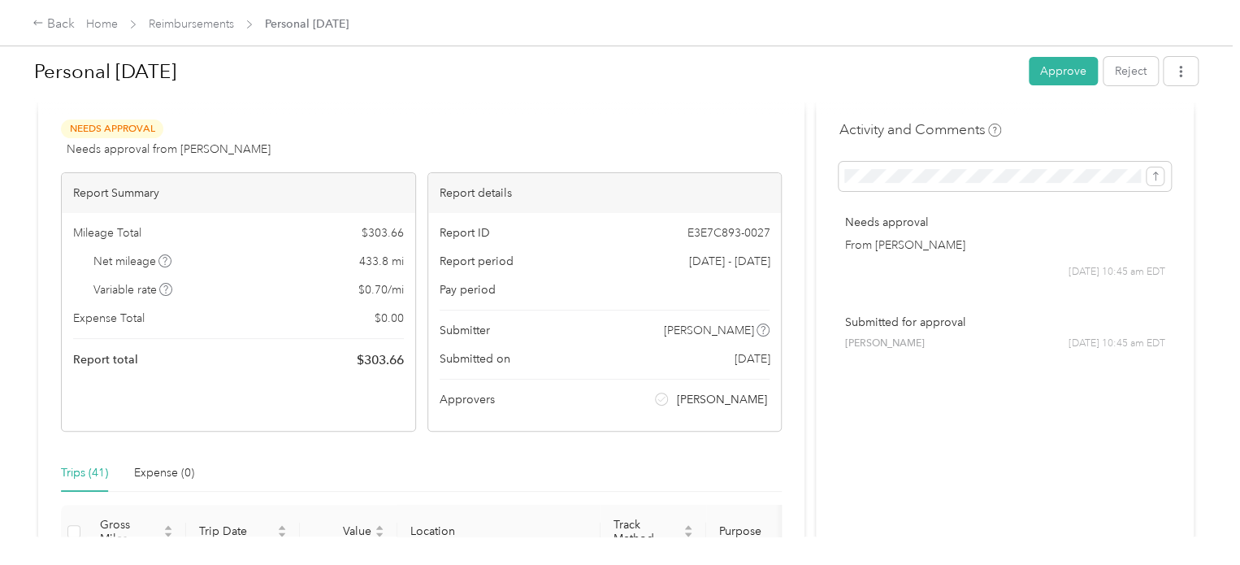
scroll to position [0, 0]
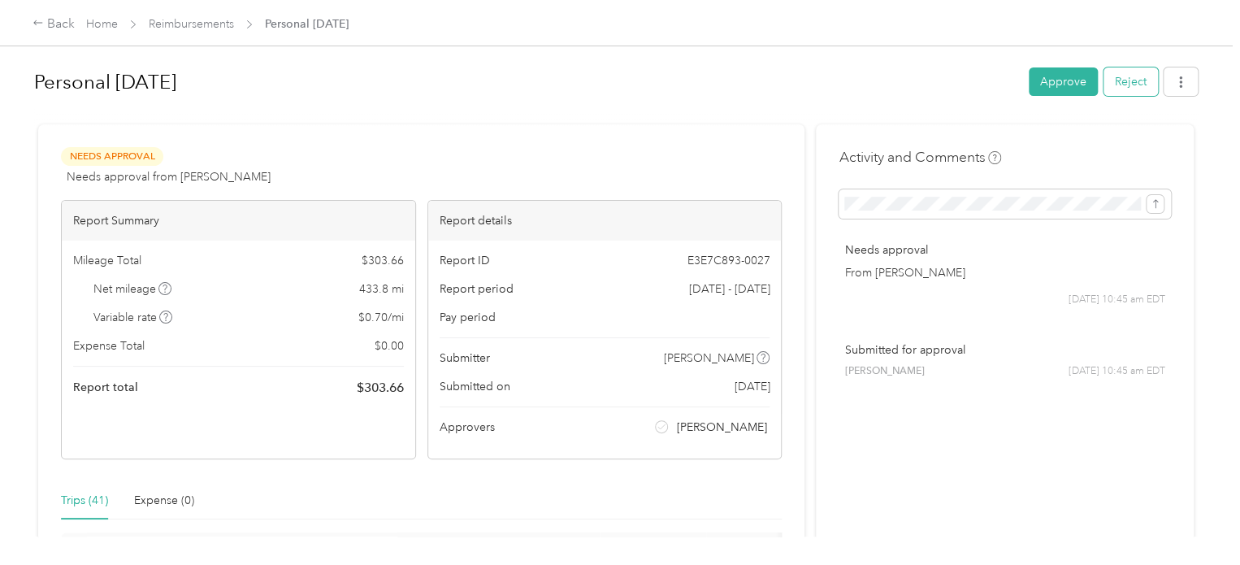
click at [1120, 85] on button "Reject" at bounding box center [1131, 81] width 54 height 28
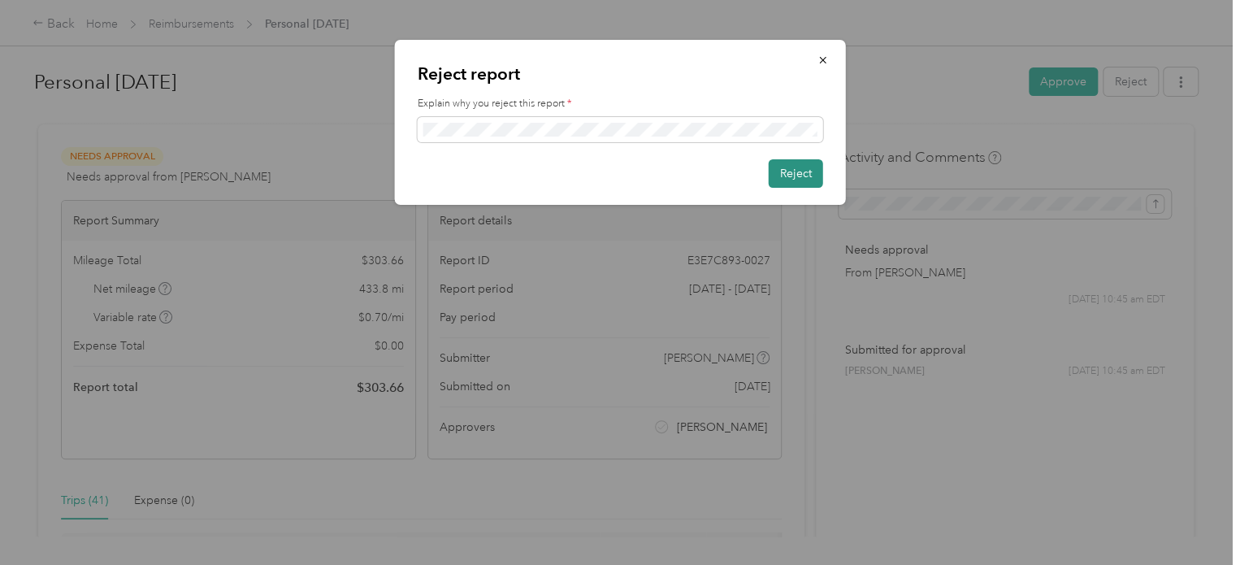
click at [777, 169] on button "Reject" at bounding box center [796, 173] width 54 height 28
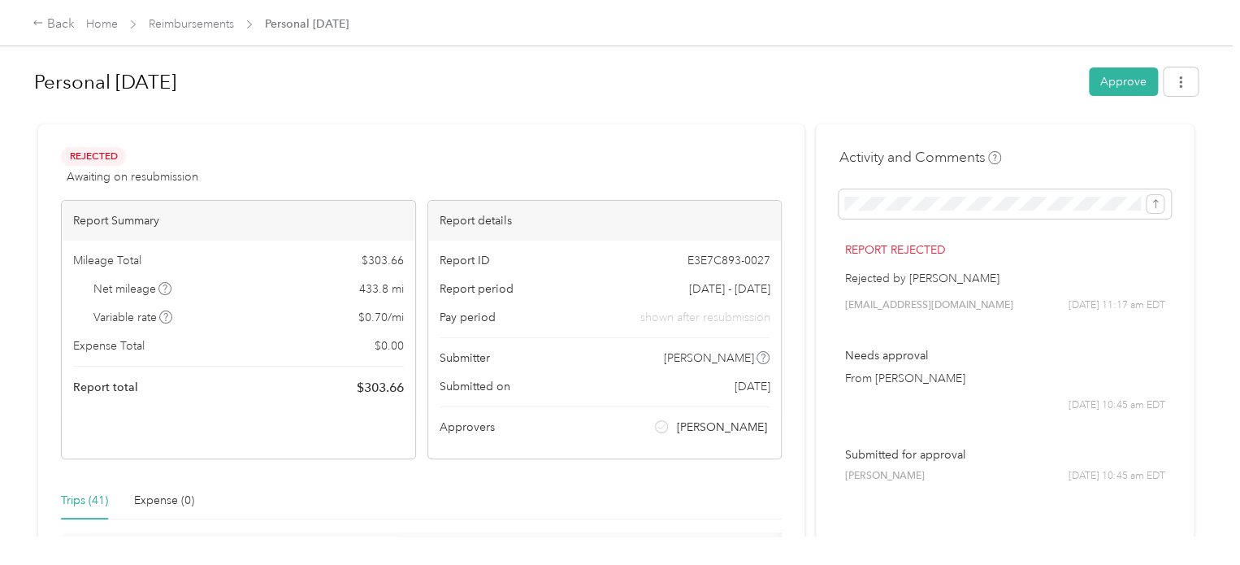
click at [832, 20] on div "Back Home Reimbursements Personal [DATE]" at bounding box center [620, 23] width 1240 height 46
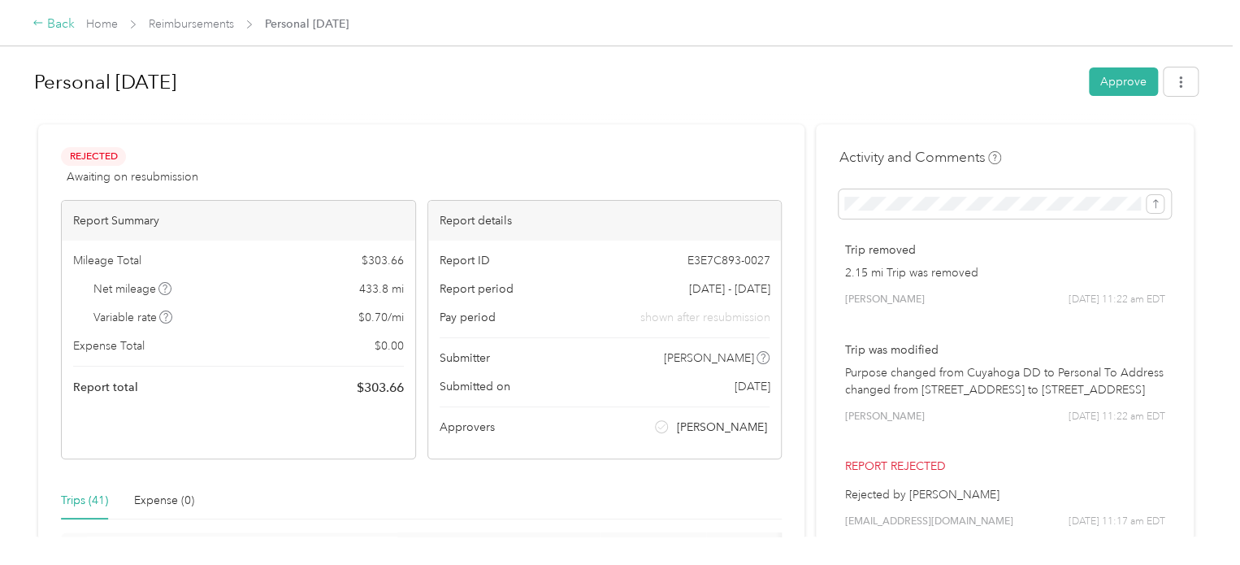
click at [54, 22] on div "Back" at bounding box center [54, 25] width 42 height 20
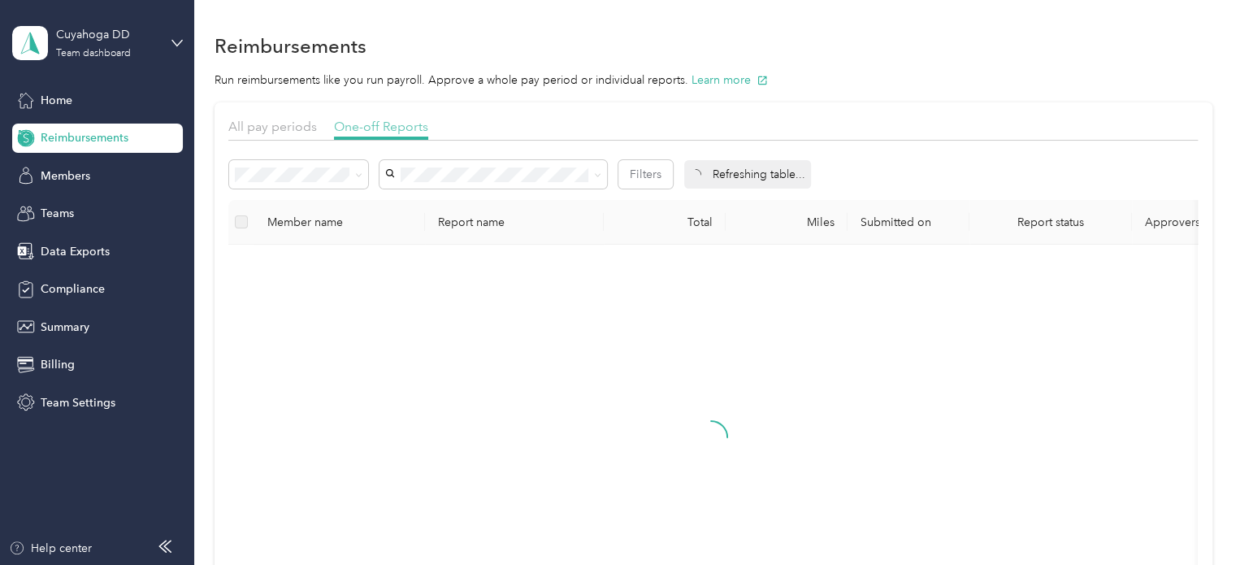
click at [367, 120] on span "One-off Reports" at bounding box center [381, 126] width 94 height 15
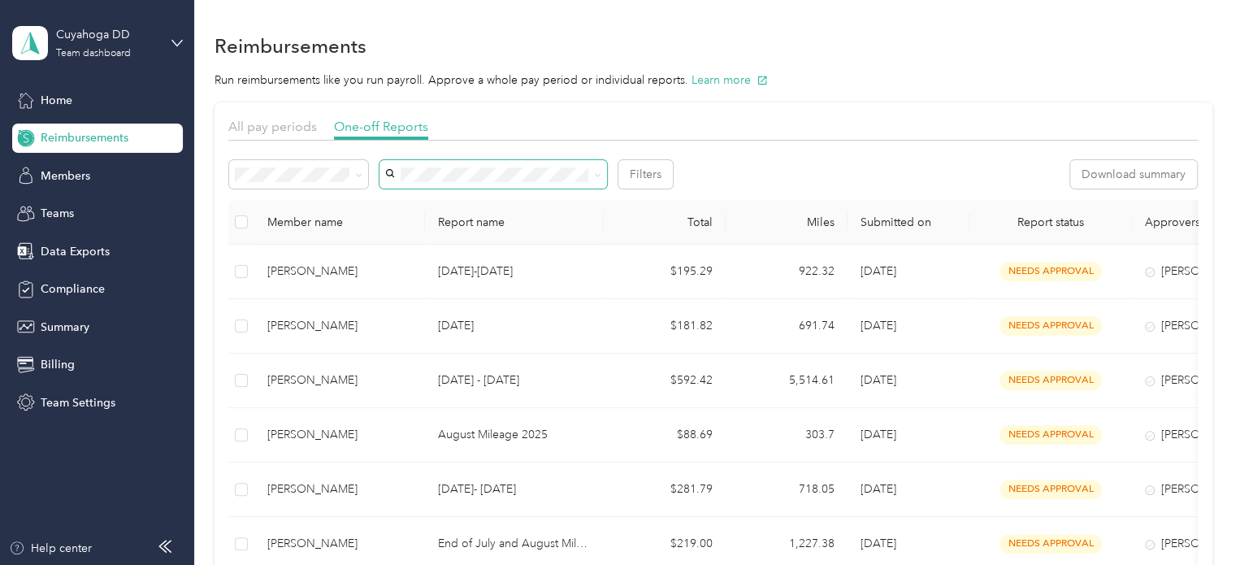
click at [480, 181] on span at bounding box center [494, 174] width 228 height 28
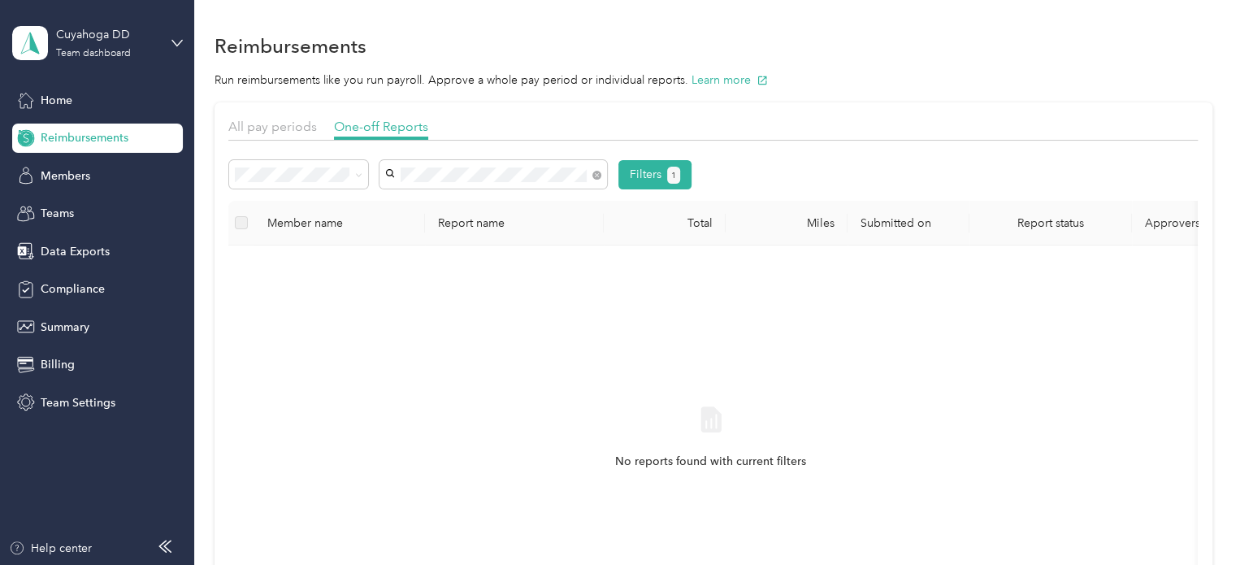
click at [467, 429] on div "[PERSON_NAME]" at bounding box center [493, 437] width 205 height 17
click at [611, 302] on div "No reports found with current filters" at bounding box center [710, 451] width 939 height 387
click at [369, 175] on div "Filters 1" at bounding box center [460, 174] width 463 height 29
click at [350, 171] on span at bounding box center [356, 174] width 13 height 17
click at [276, 191] on li "All" at bounding box center [298, 204] width 139 height 28
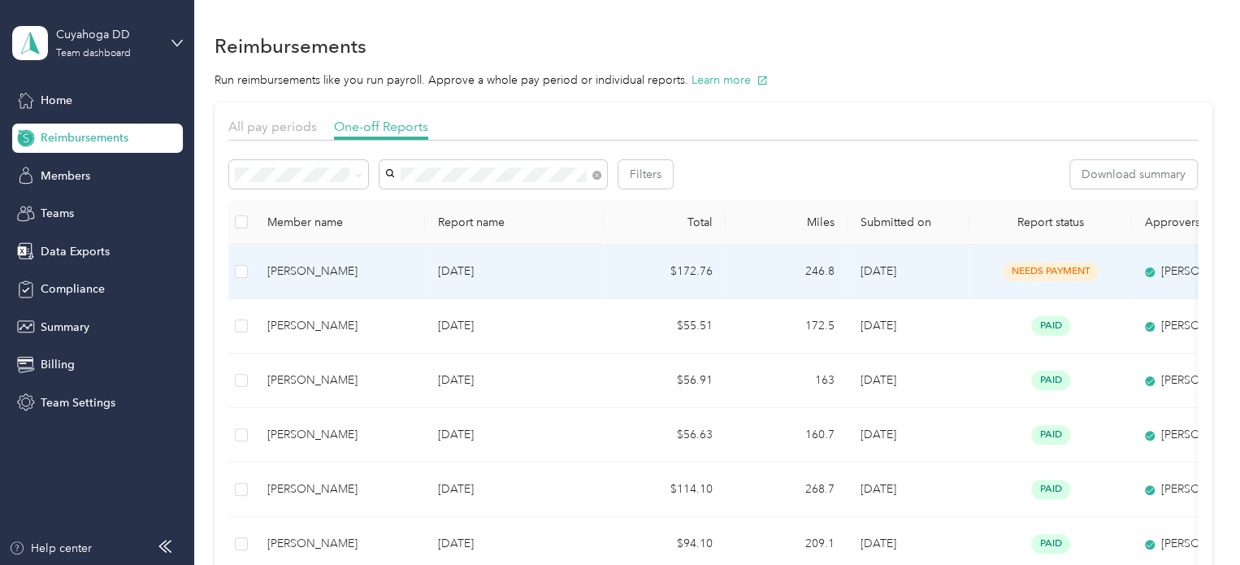
click at [533, 267] on p "[DATE]" at bounding box center [514, 272] width 153 height 18
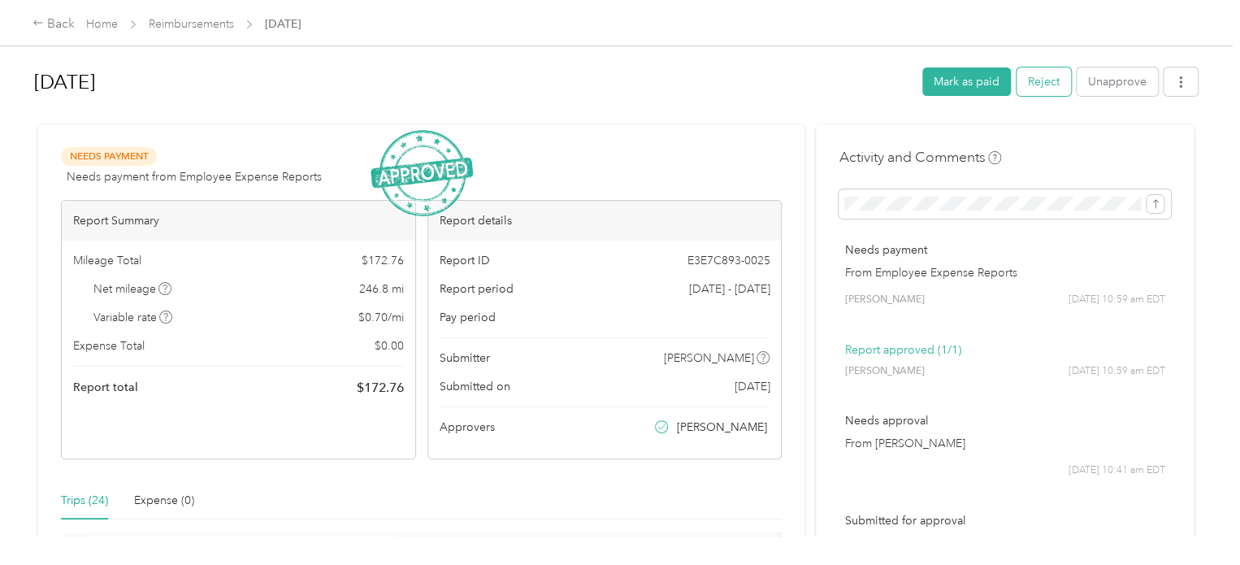
click at [1045, 75] on button "Reject" at bounding box center [1044, 81] width 54 height 28
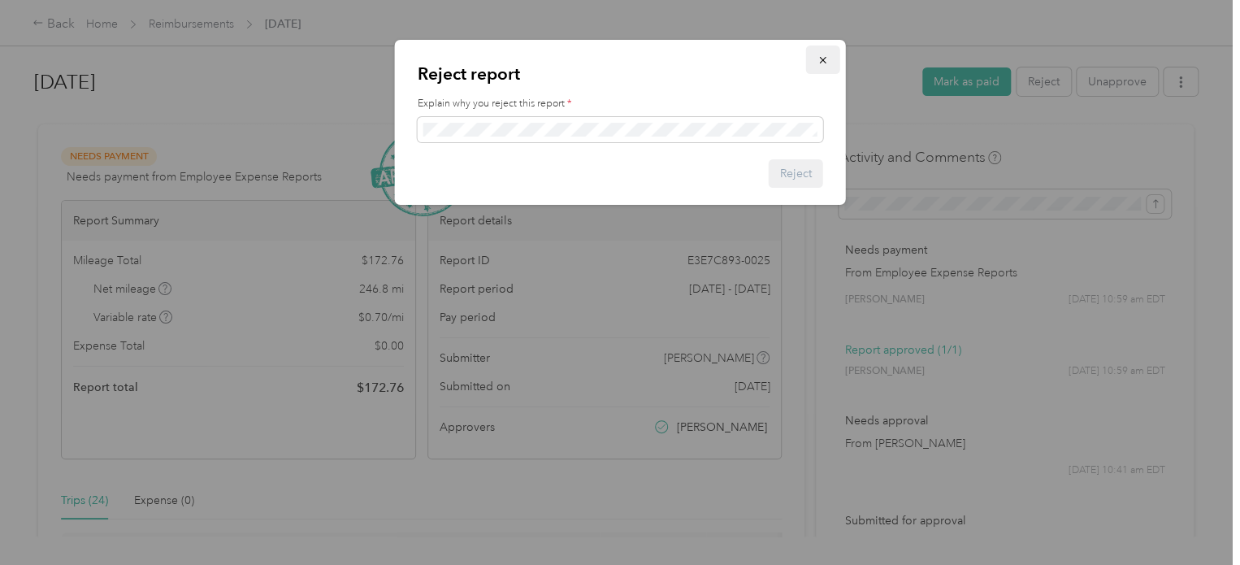
click at [820, 58] on icon "button" at bounding box center [823, 59] width 11 height 11
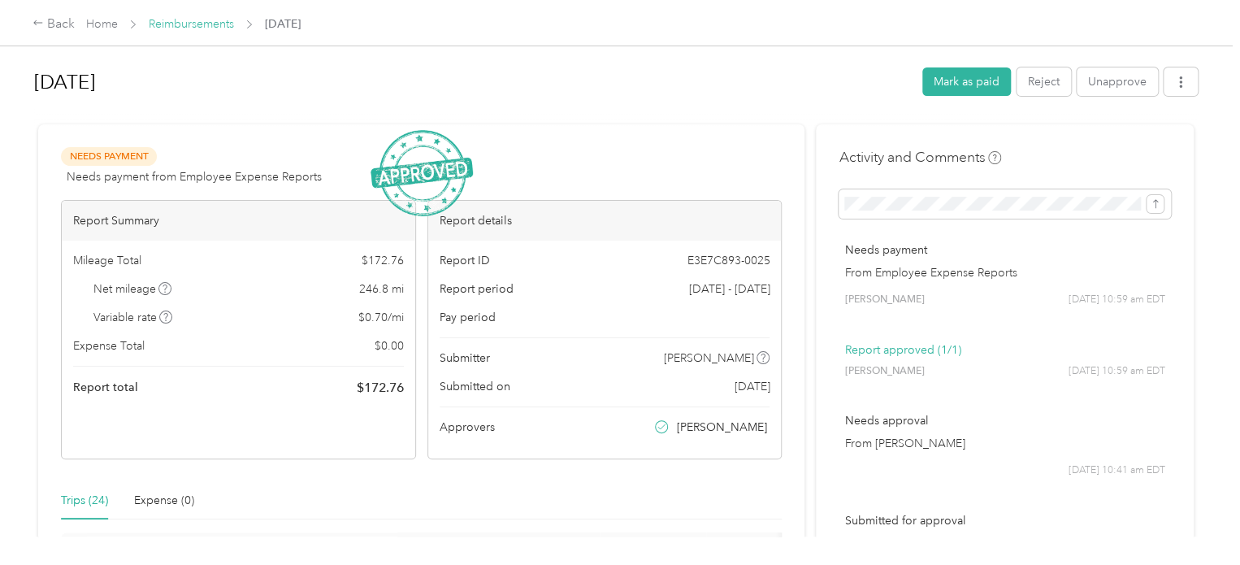
drag, startPoint x: 267, startPoint y: 97, endPoint x: 194, endPoint y: 25, distance: 102.3
click at [257, 93] on h1 "[DATE]" at bounding box center [472, 82] width 877 height 39
click at [194, 25] on link "Reimbursements" at bounding box center [191, 24] width 85 height 14
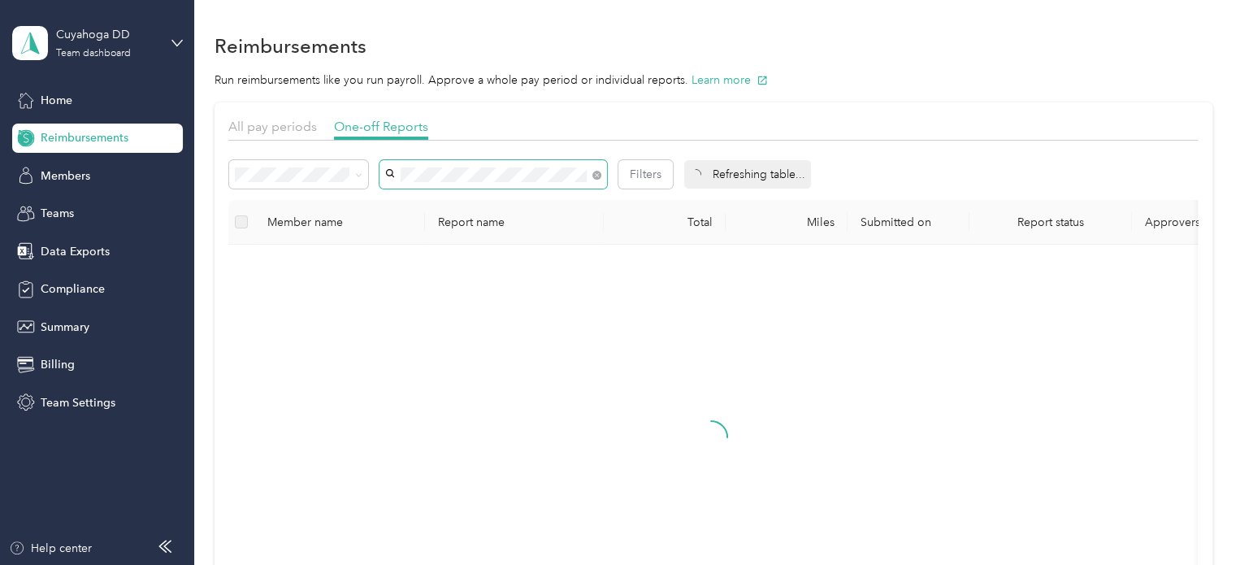
click at [438, 163] on span at bounding box center [494, 174] width 228 height 28
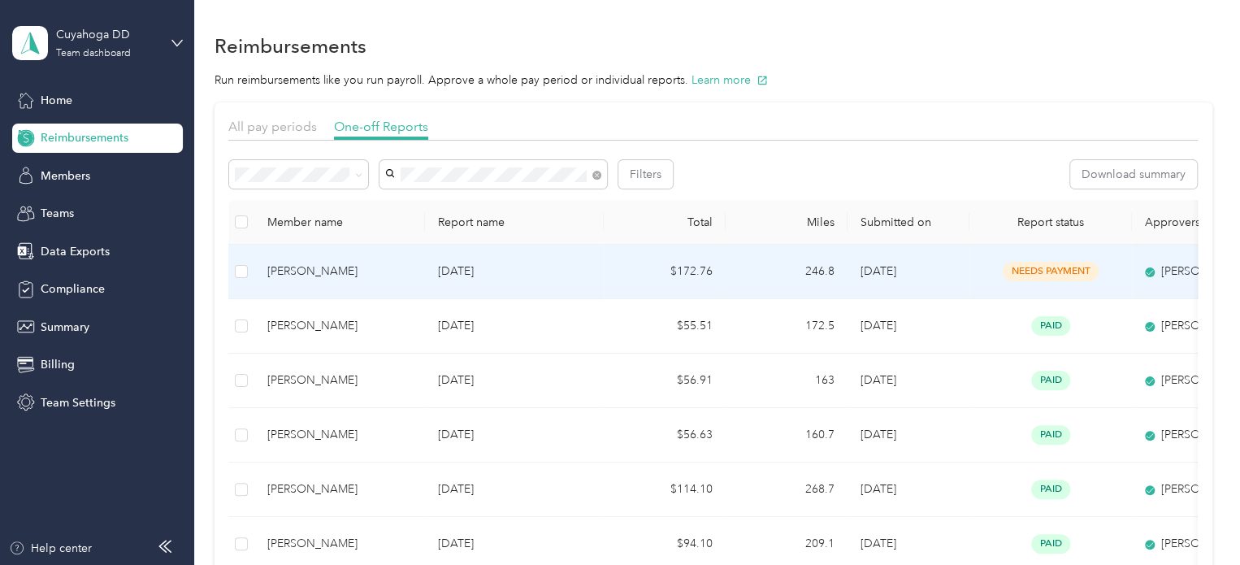
click at [516, 264] on p "[DATE]" at bounding box center [514, 272] width 153 height 18
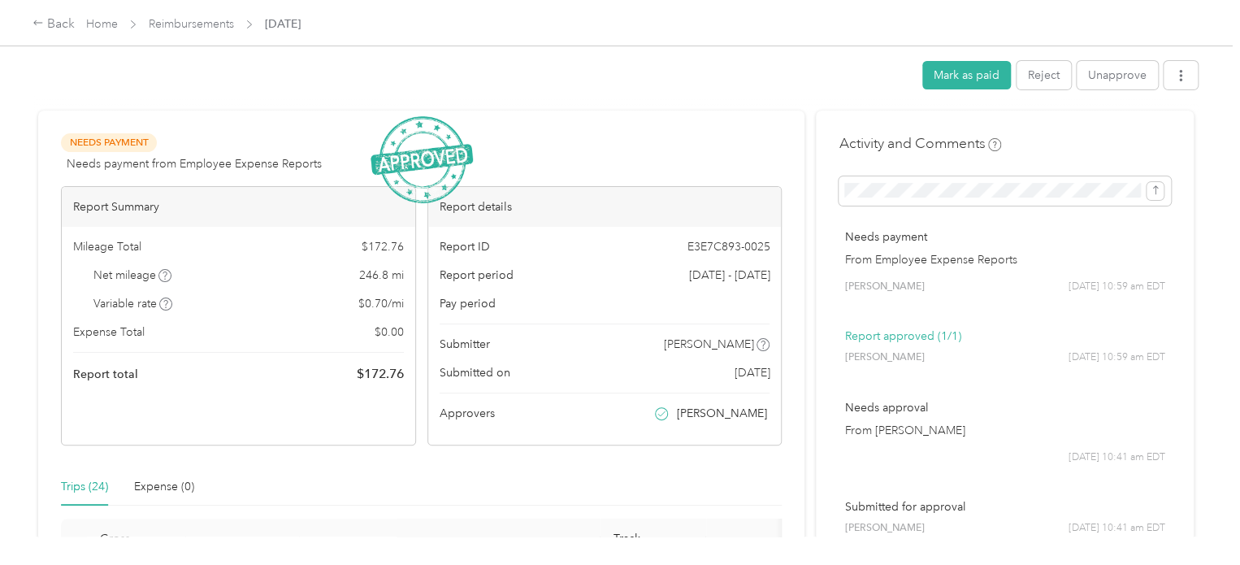
click at [706, 76] on h1 at bounding box center [472, 76] width 877 height 0
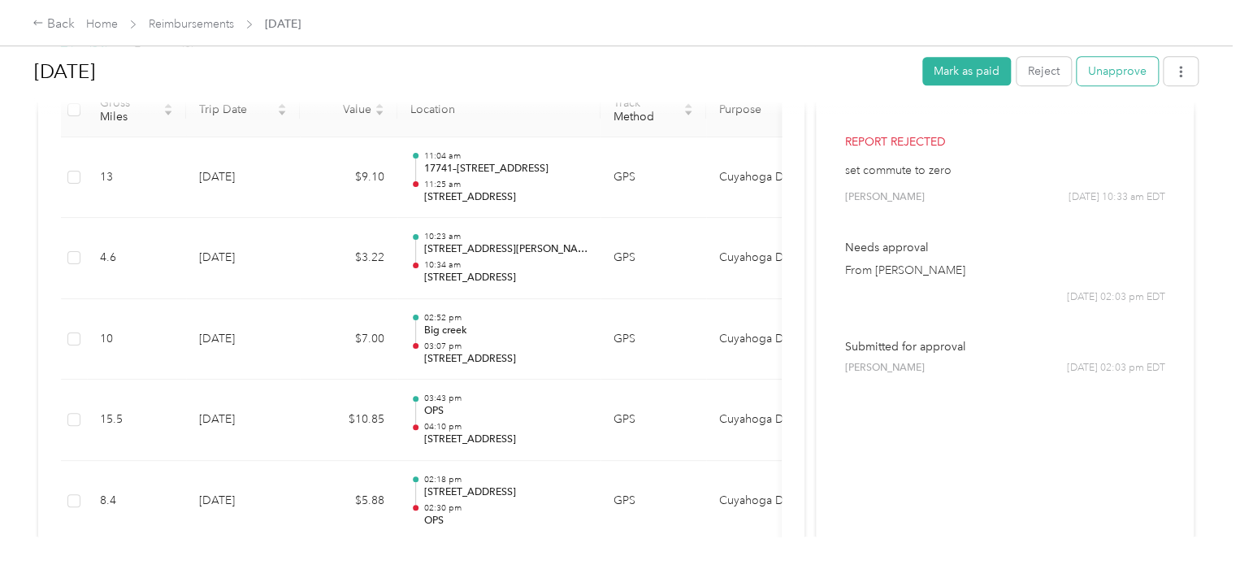
scroll to position [413, 0]
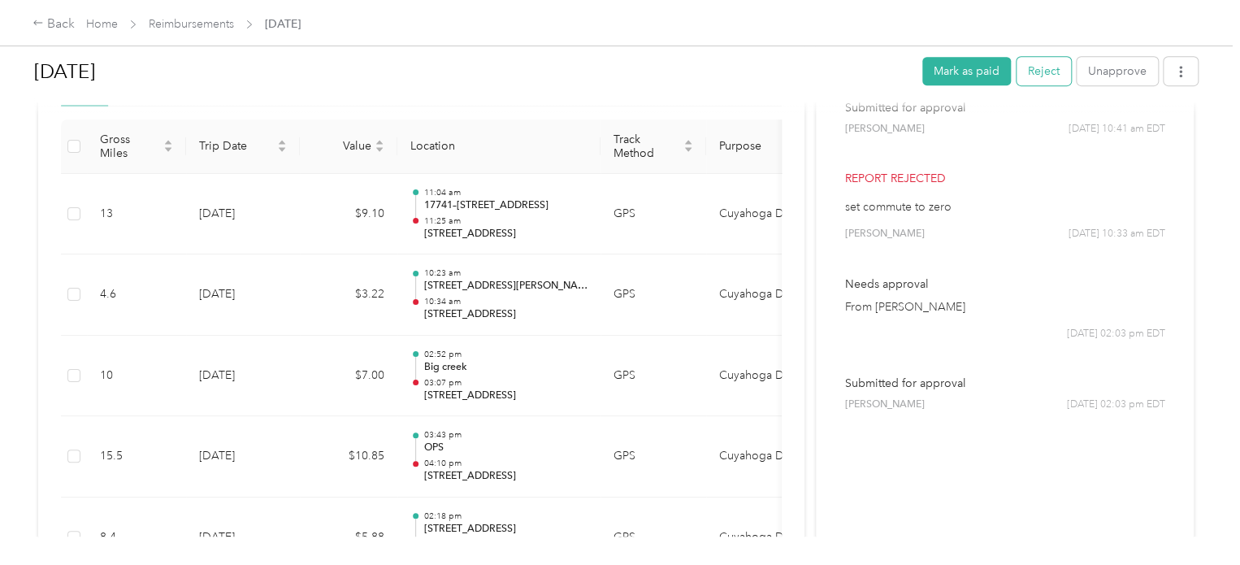
click at [1037, 75] on button "Reject" at bounding box center [1044, 71] width 54 height 28
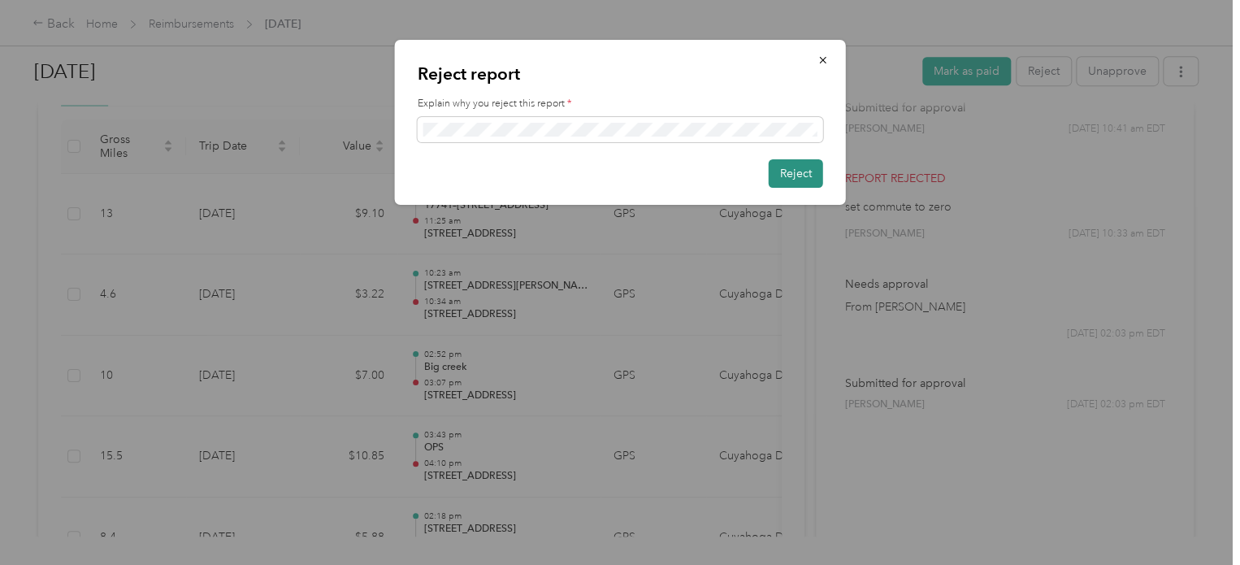
click at [810, 175] on button "Reject" at bounding box center [796, 173] width 54 height 28
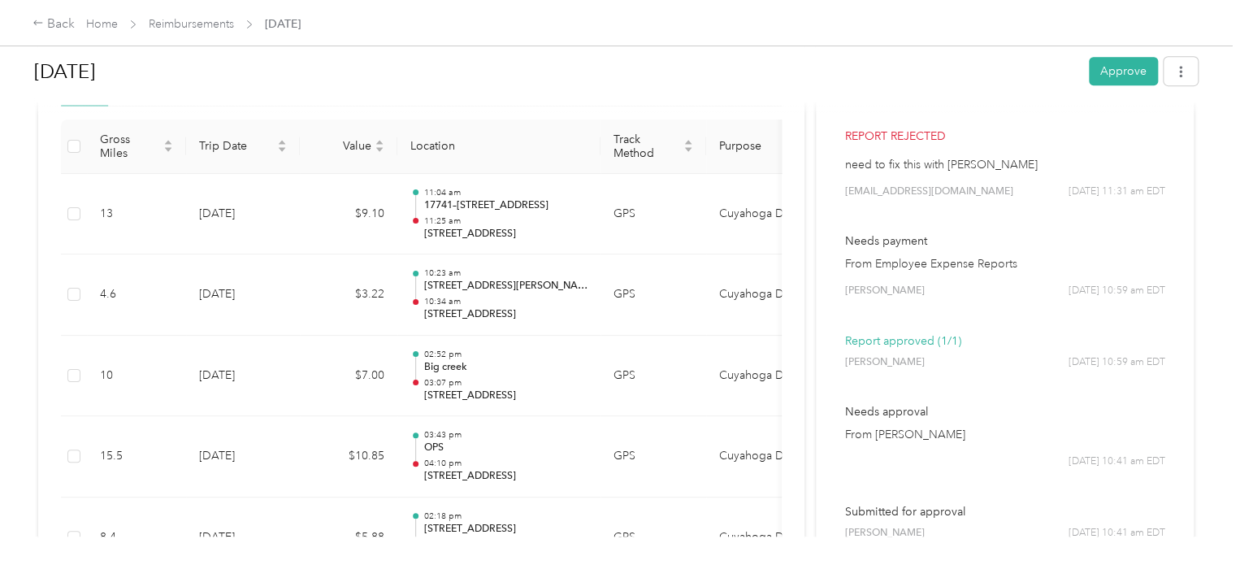
scroll to position [169, 0]
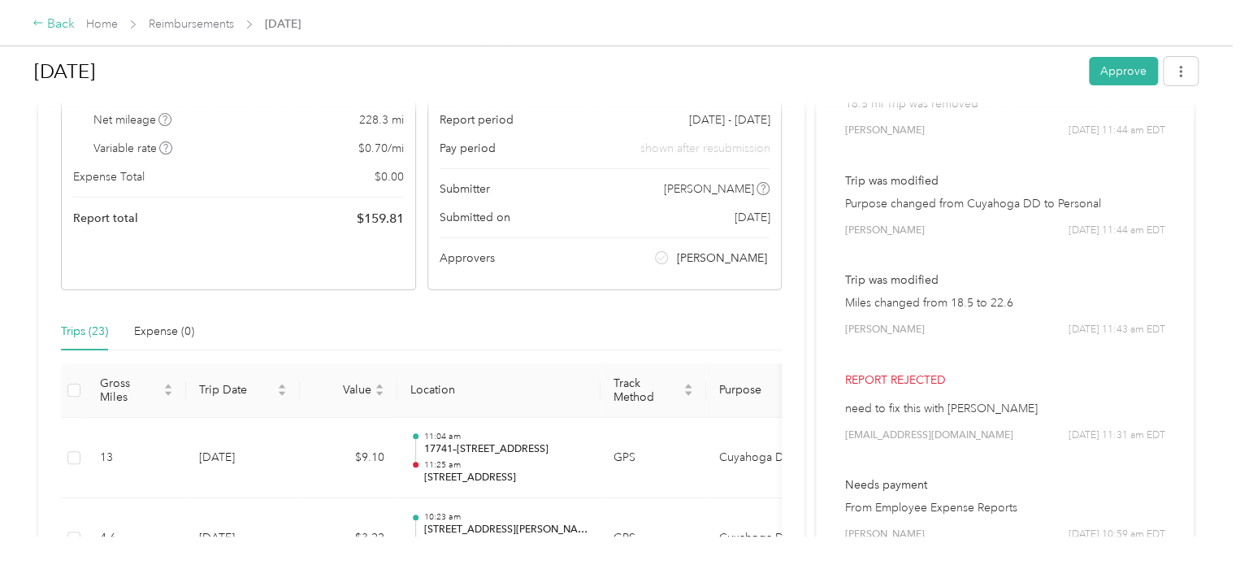
click at [45, 22] on div "Back" at bounding box center [54, 25] width 42 height 20
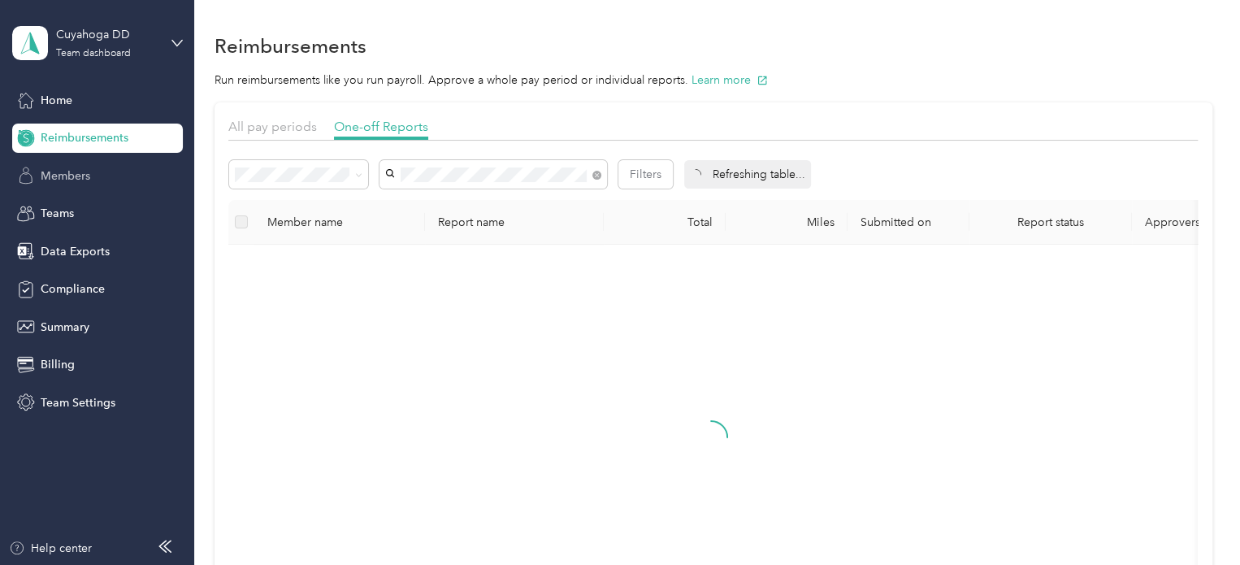
click at [72, 168] on span "Members" at bounding box center [66, 175] width 50 height 17
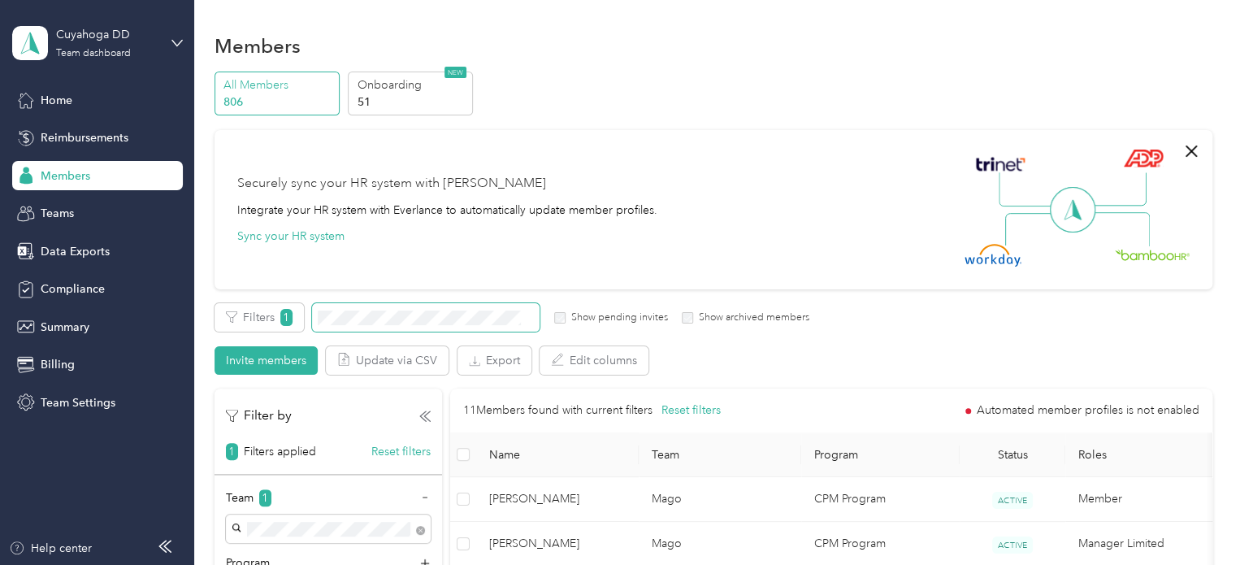
click at [374, 308] on span at bounding box center [426, 317] width 228 height 28
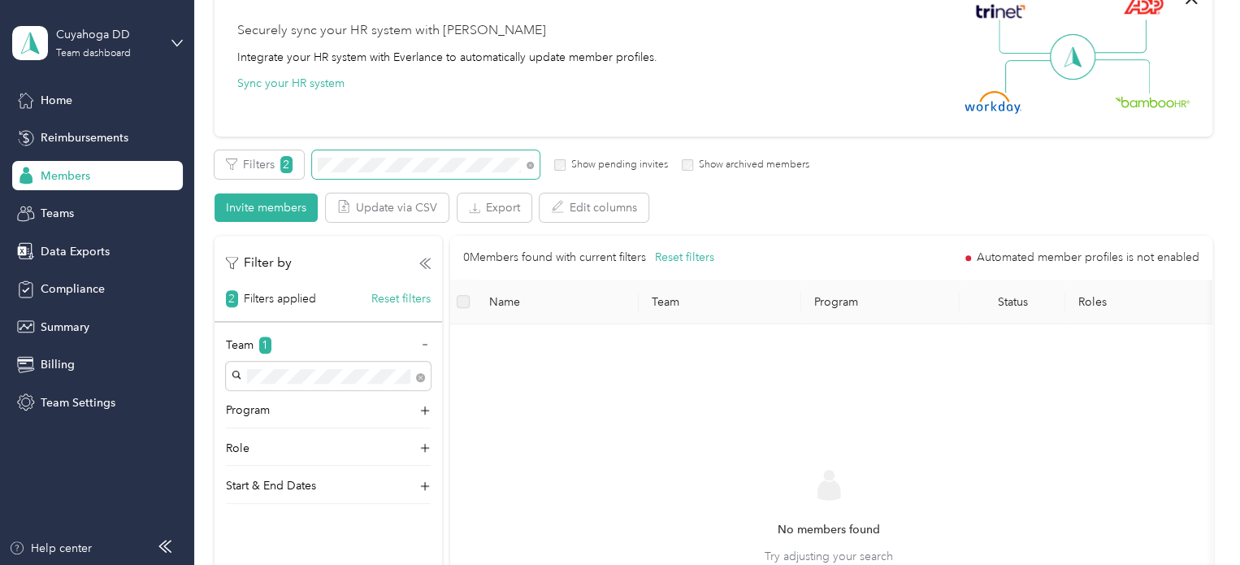
scroll to position [163, 0]
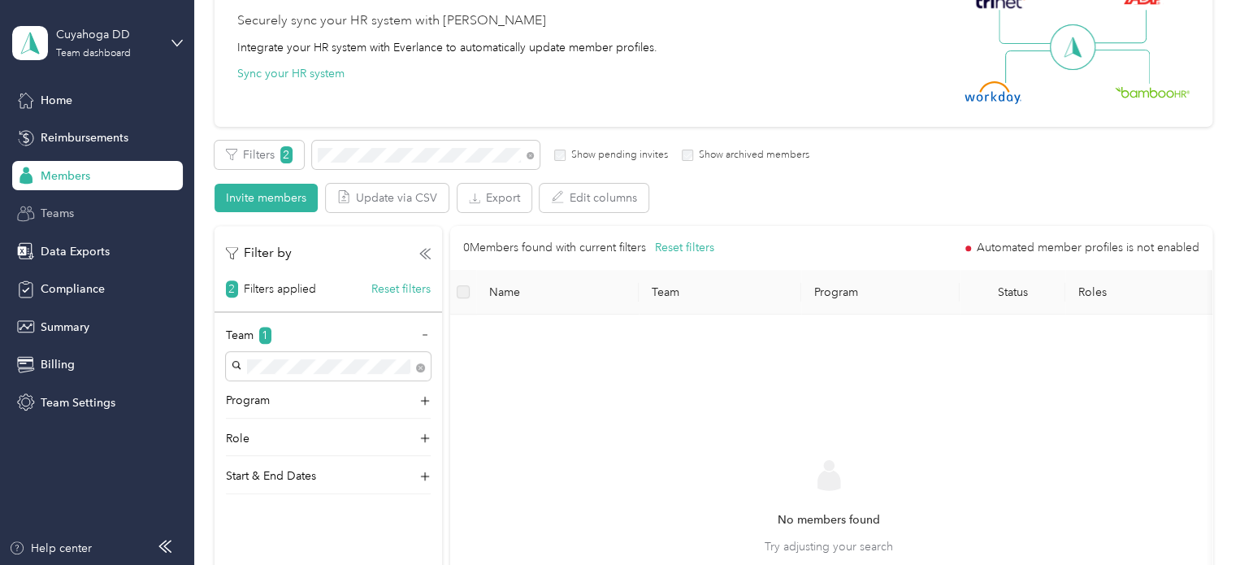
click at [54, 204] on div "Teams" at bounding box center [97, 213] width 171 height 29
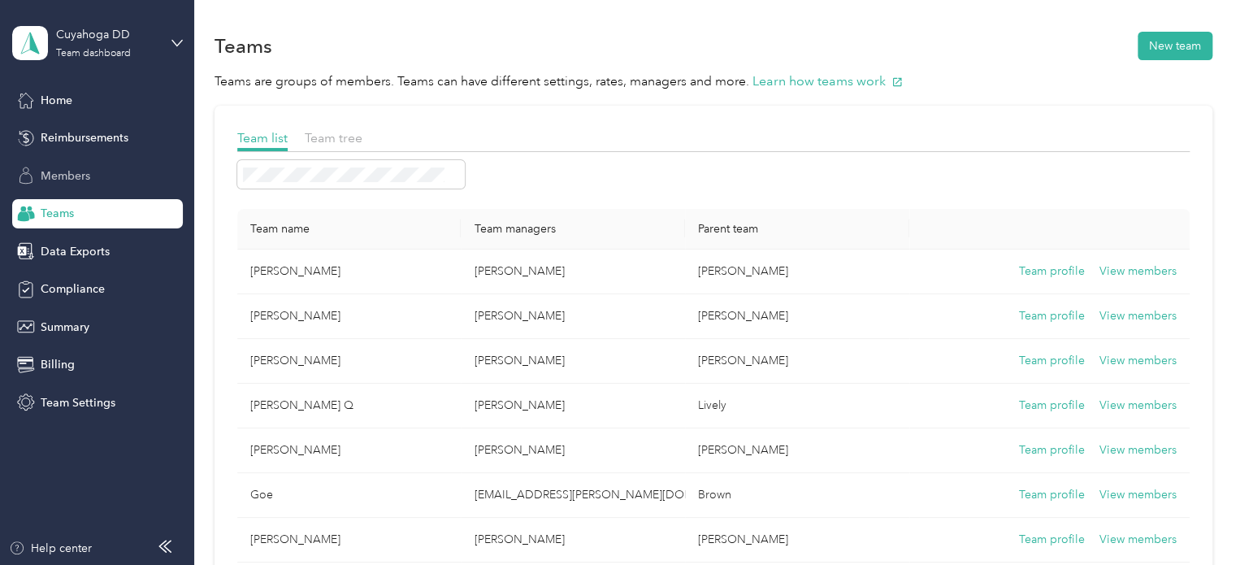
click at [57, 168] on span "Members" at bounding box center [66, 175] width 50 height 17
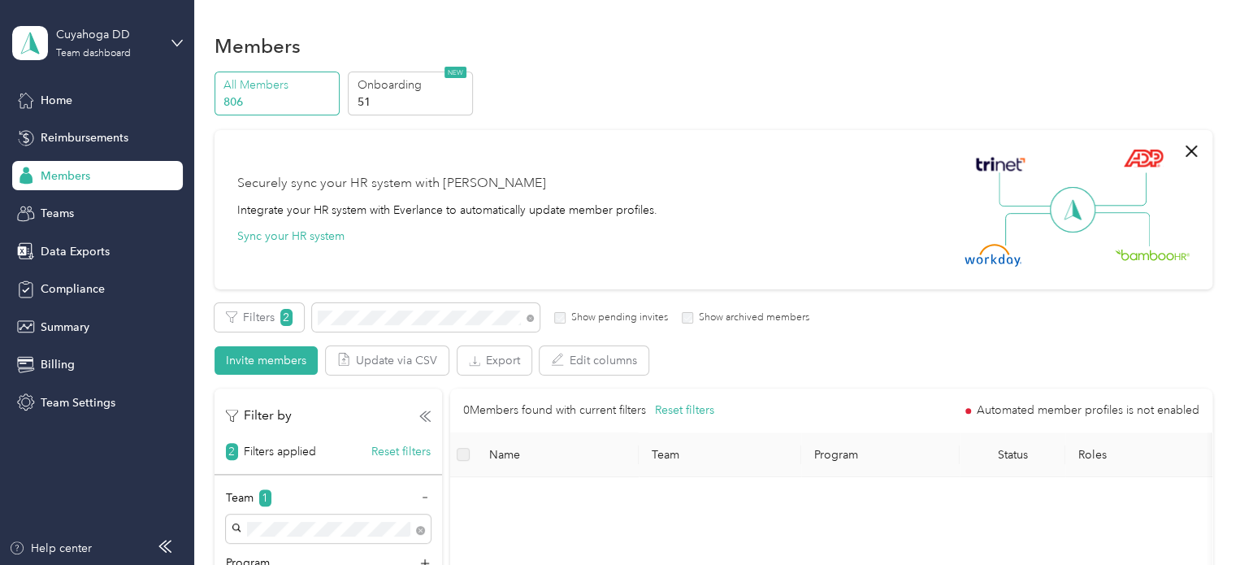
drag, startPoint x: 267, startPoint y: 354, endPoint x: 350, endPoint y: 331, distance: 86.8
click at [358, 343] on div "Filters 2 Show pending invites Show archived members Invite members Update via …" at bounding box center [714, 339] width 998 height 72
click at [286, 315] on span "2" at bounding box center [286, 317] width 12 height 17
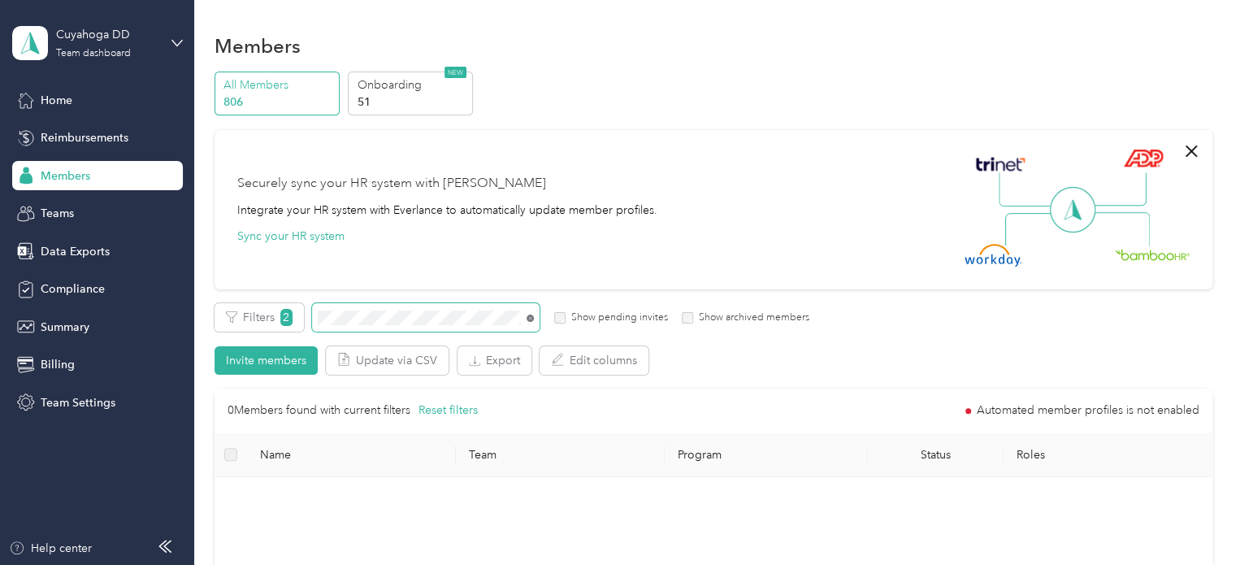
click at [529, 319] on icon at bounding box center [530, 318] width 7 height 7
click at [282, 316] on span "2" at bounding box center [286, 317] width 12 height 17
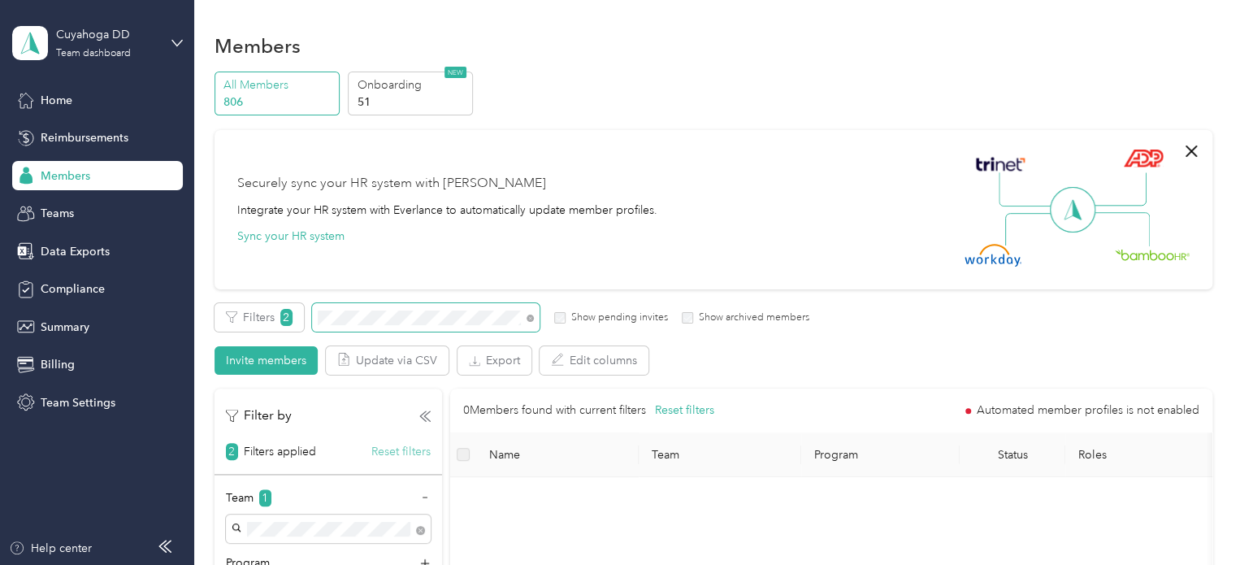
click at [402, 451] on button "Reset filters" at bounding box center [400, 451] width 59 height 17
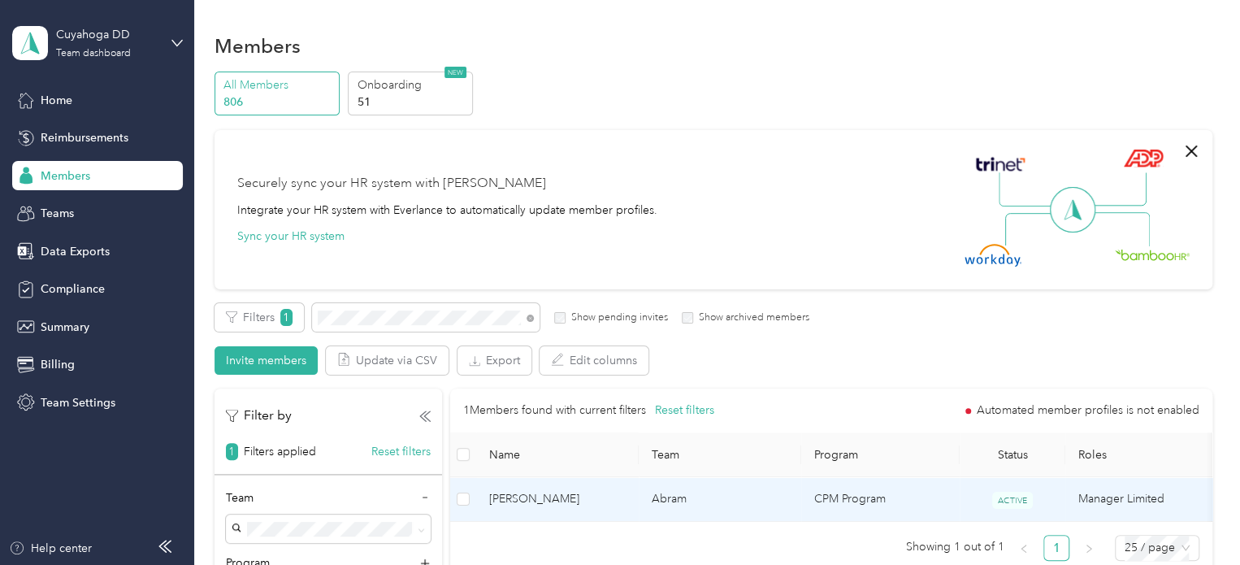
click at [800, 497] on td "Abram" at bounding box center [720, 499] width 163 height 45
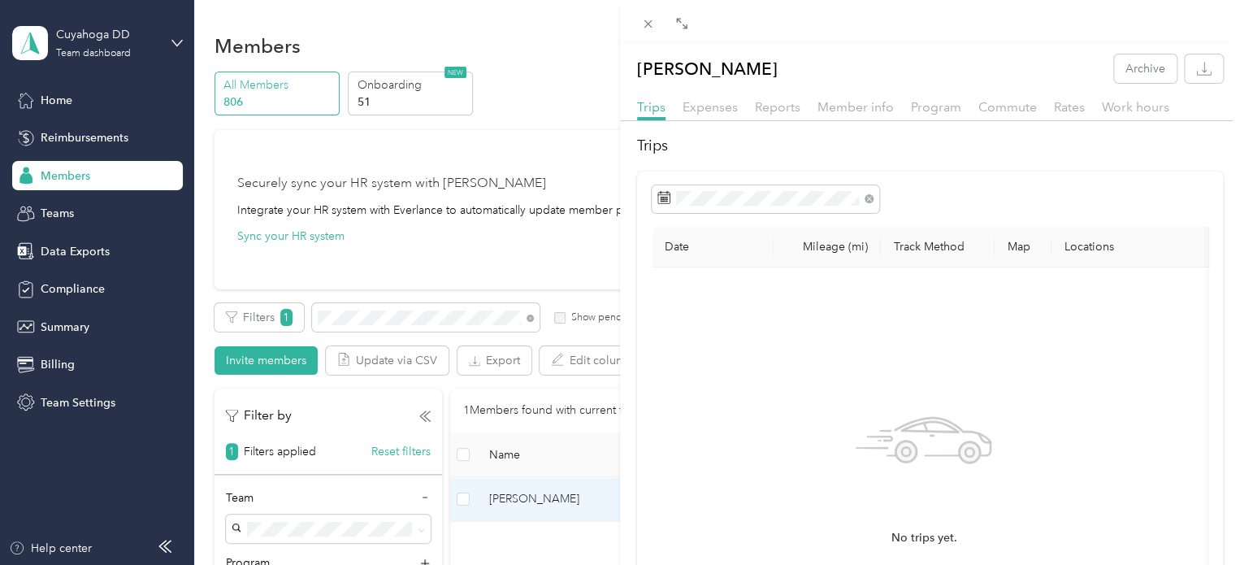
click at [1006, 98] on div "Commute" at bounding box center [1008, 108] width 59 height 20
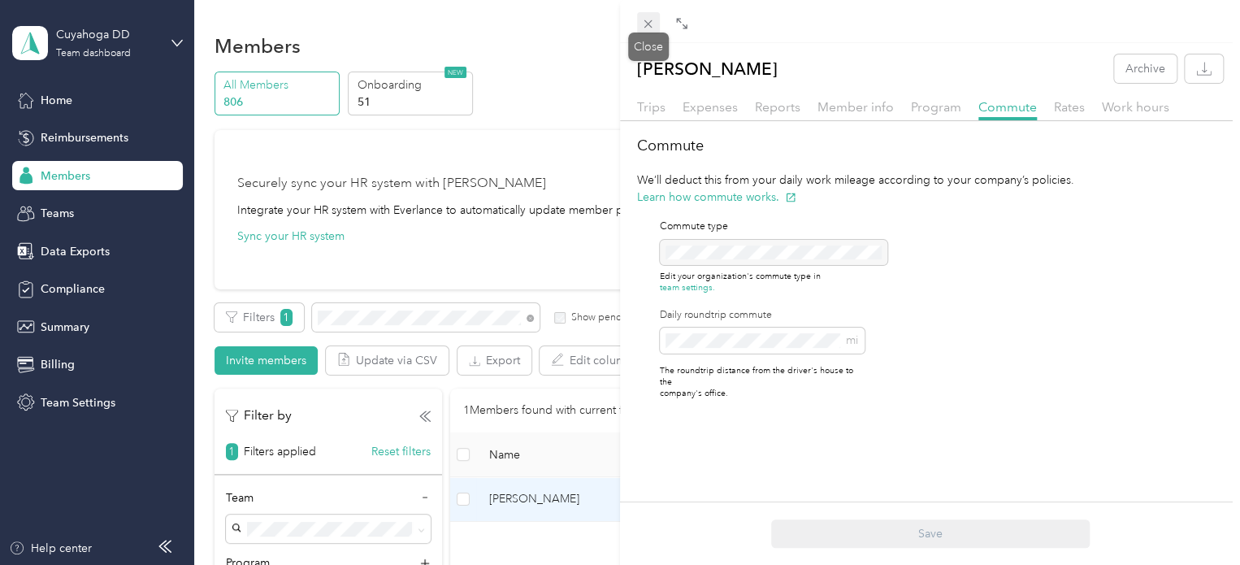
click at [652, 26] on icon at bounding box center [648, 24] width 14 height 14
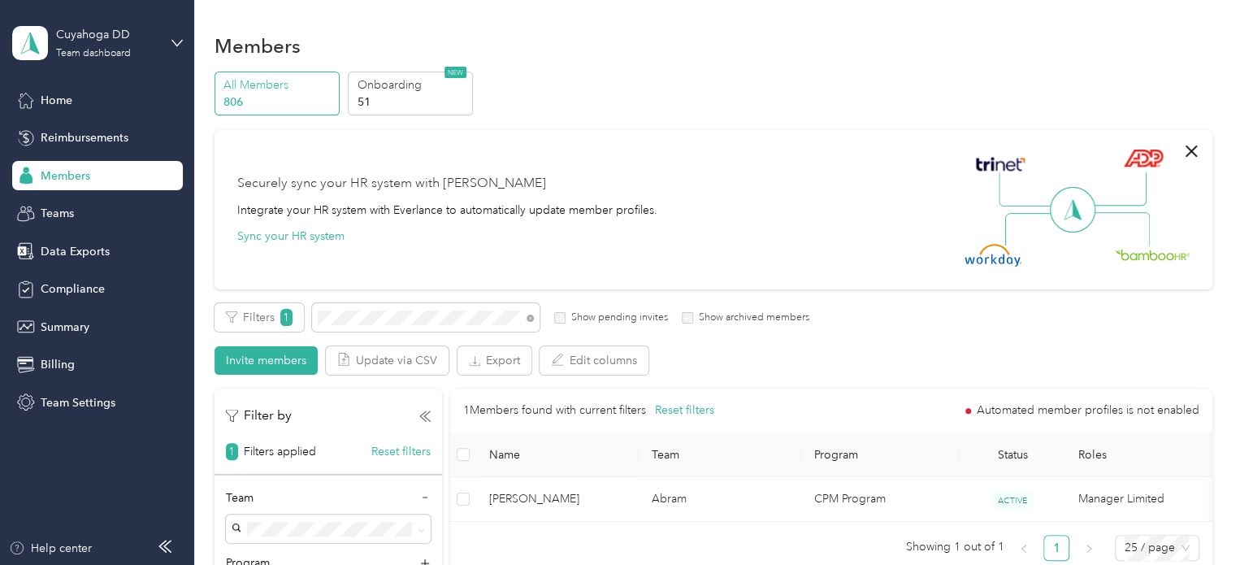
click at [784, 198] on div "Securely sync your HR system with Everlance Integrate your HR system with Everl…" at bounding box center [706, 210] width 938 height 114
